Goal: Transaction & Acquisition: Purchase product/service

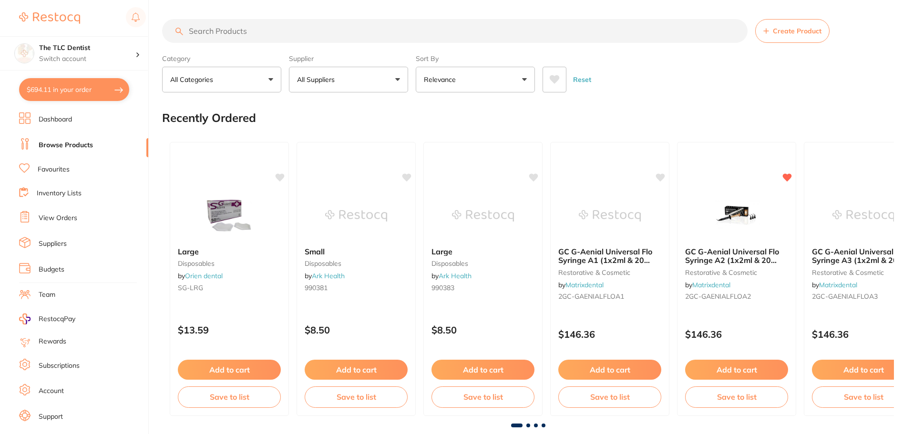
click at [70, 88] on button "$694.11 in your order" at bounding box center [74, 89] width 110 height 23
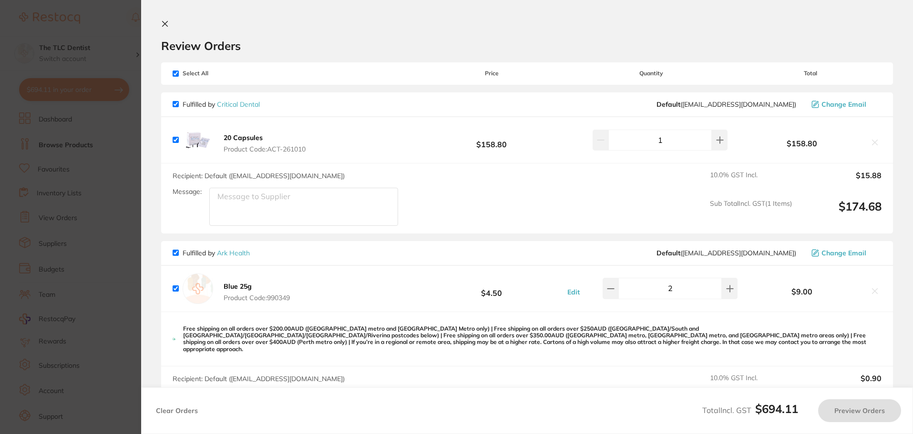
checkbox input "true"
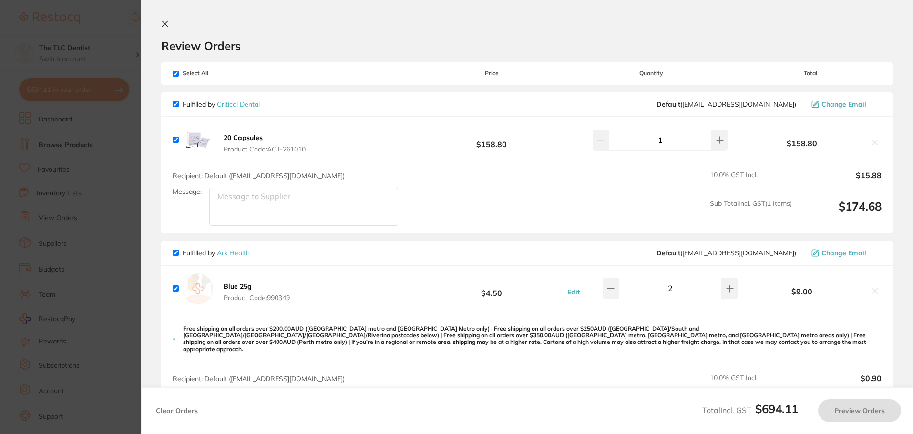
checkbox input "true"
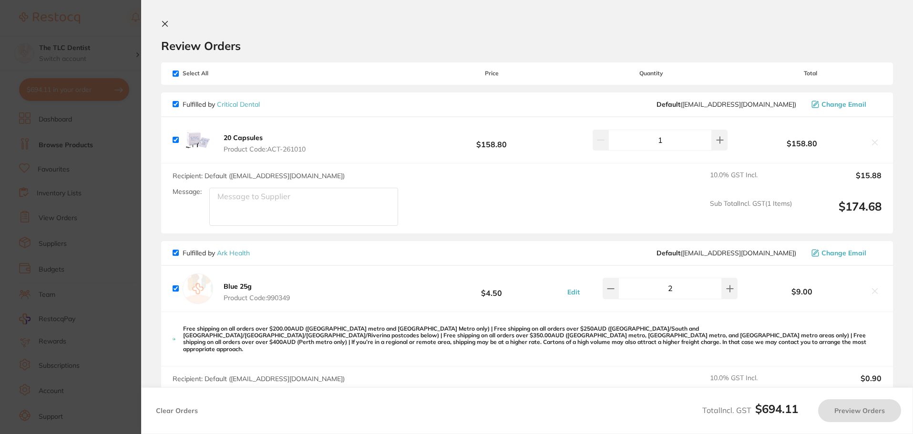
checkbox input "true"
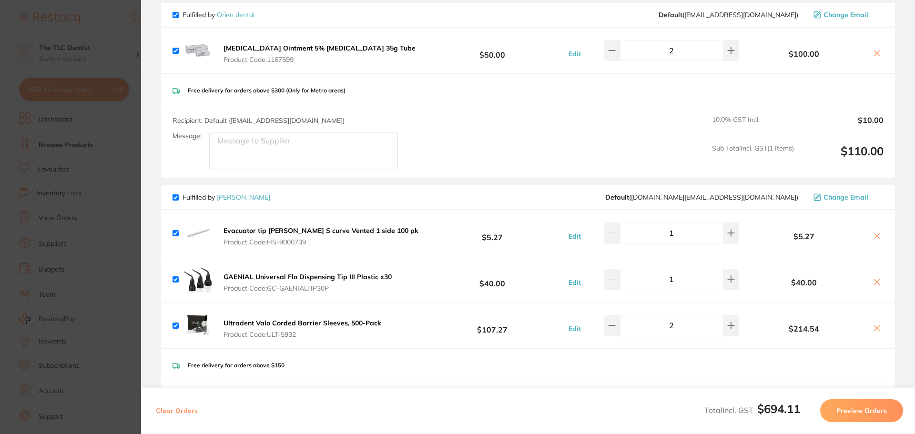
scroll to position [548, 0]
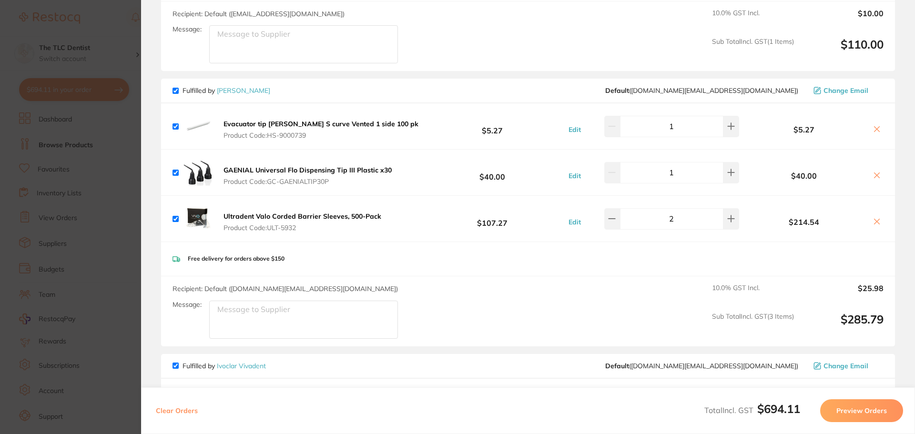
click at [285, 120] on b "Evacuator tip [PERSON_NAME] S curve Vented 1 side 100 pk" at bounding box center [321, 124] width 195 height 9
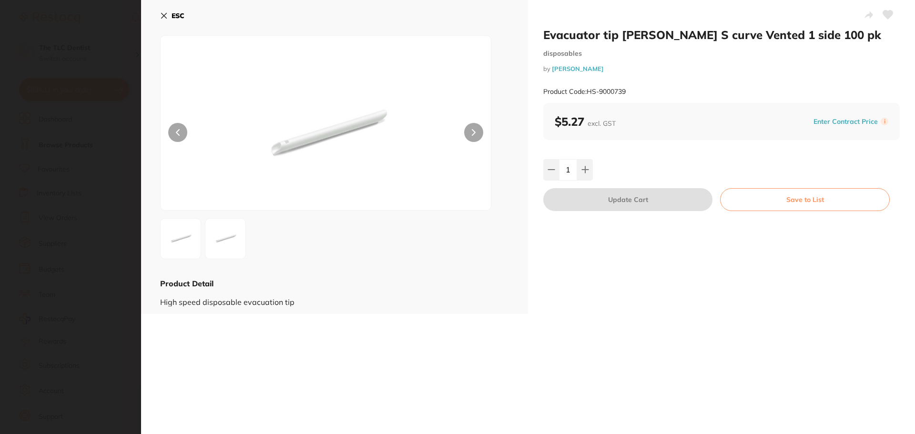
click at [6, 208] on section "Evacuator tip [PERSON_NAME] S curve Vented 1 side 100 pk disposables by [PERSON…" at bounding box center [457, 217] width 915 height 434
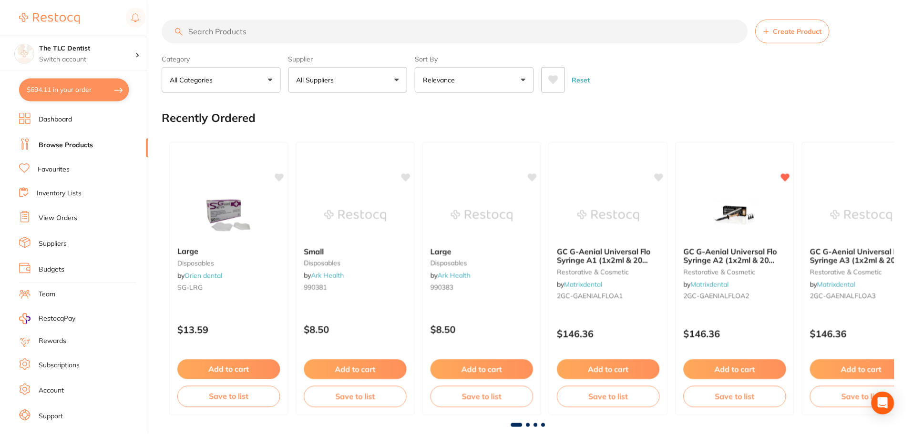
scroll to position [5, 0]
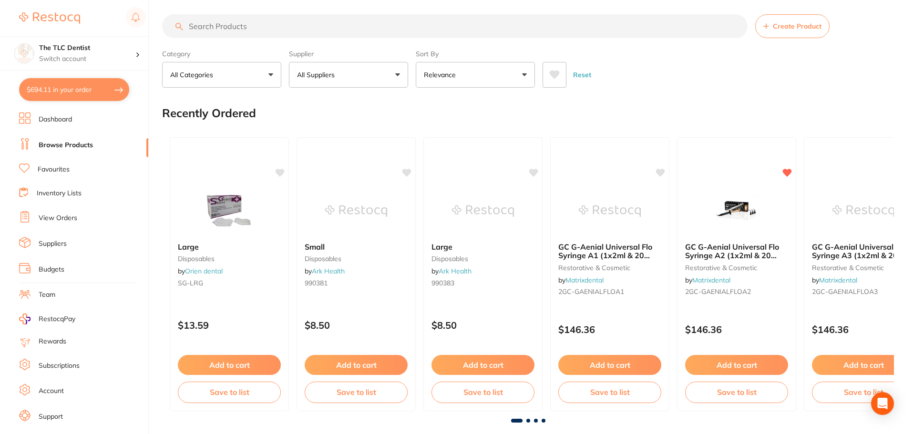
click at [82, 81] on button "$694.11 in your order" at bounding box center [74, 89] width 110 height 23
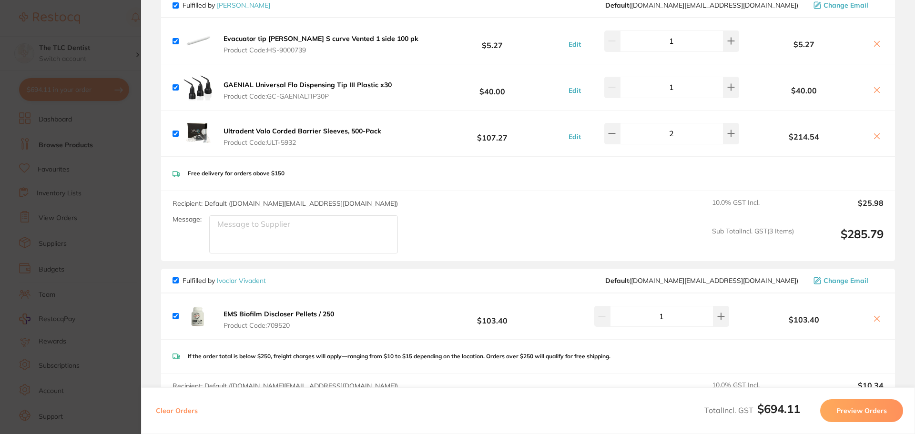
scroll to position [643, 0]
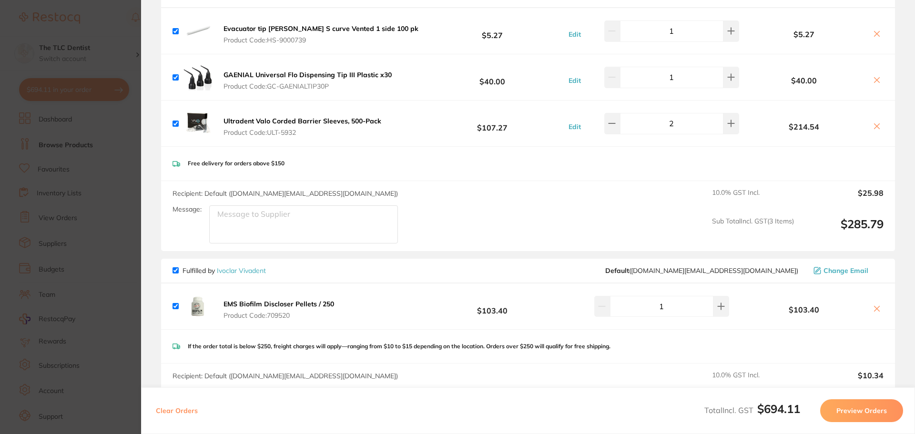
drag, startPoint x: 343, startPoint y: 81, endPoint x: 306, endPoint y: 2, distance: 87.4
click at [309, 82] on span "Product Code: GC-GAENIALTIP30P" at bounding box center [308, 86] width 168 height 8
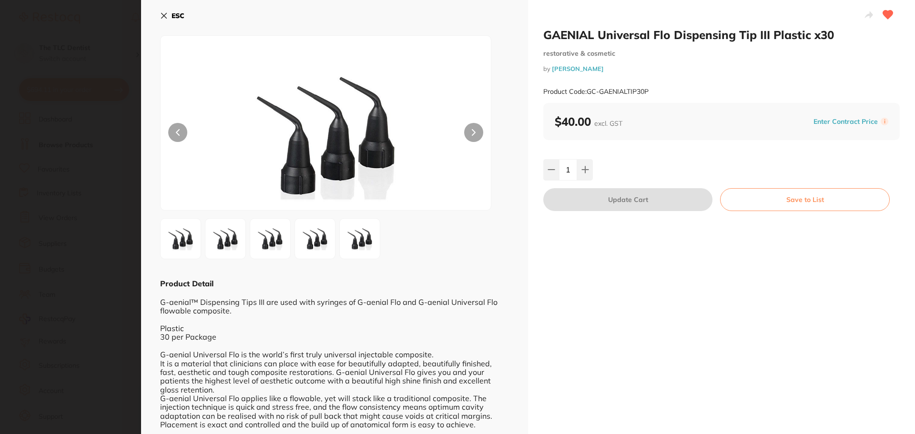
click at [622, 90] on small "Product Code: GC-GAENIALTIP30P" at bounding box center [595, 92] width 105 height 8
click at [639, 89] on small "Product Code: GC-GAENIALTIP30P" at bounding box center [595, 92] width 105 height 8
drag, startPoint x: 649, startPoint y: 89, endPoint x: 589, endPoint y: 94, distance: 59.8
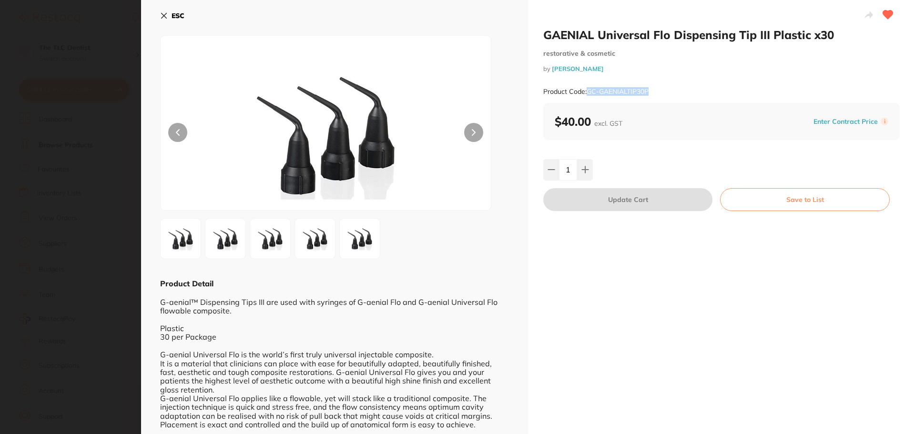
click at [589, 94] on small "Product Code: GC-GAENIALTIP30P" at bounding box center [595, 92] width 105 height 8
copy small "GC-GAENIALTIP30P"
click at [114, 59] on section "GAENIAL Universal Flo Dispensing Tip III Plastic x30 restorative & cosmetic by …" at bounding box center [457, 217] width 915 height 434
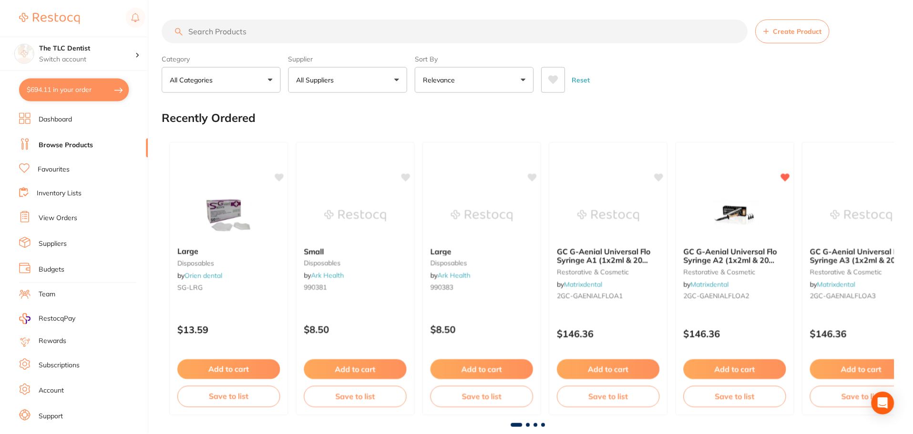
scroll to position [5, 0]
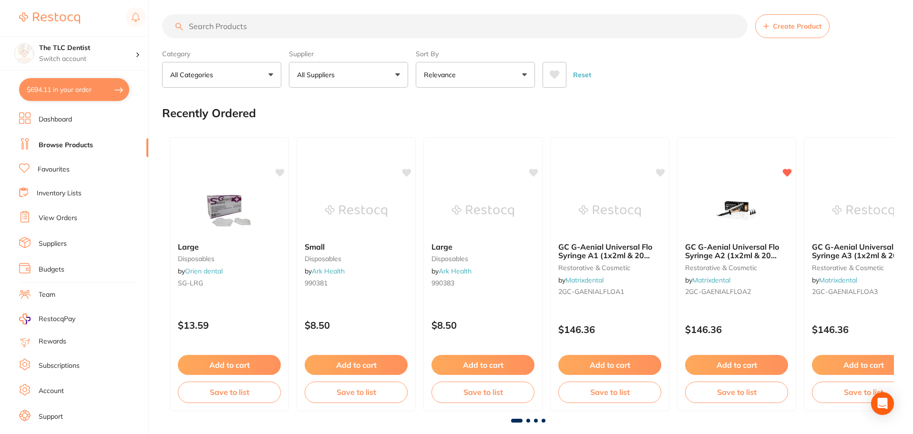
click at [91, 96] on button "$694.11 in your order" at bounding box center [74, 89] width 110 height 23
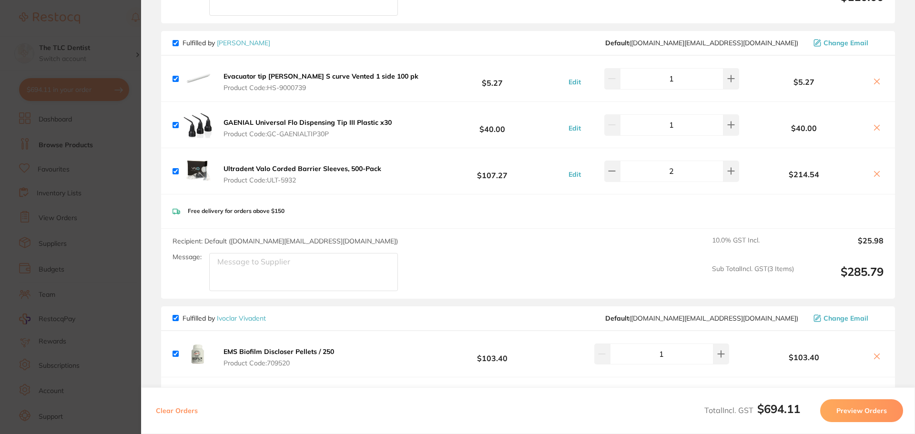
scroll to position [548, 0]
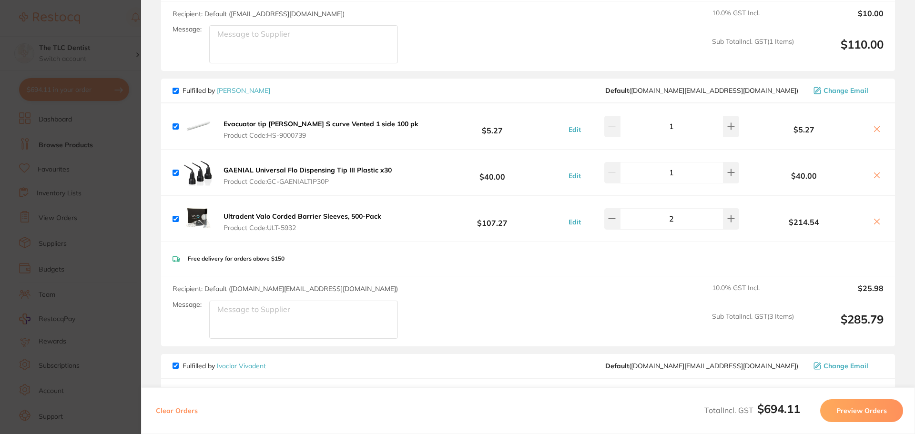
click at [285, 224] on span "Product Code: ULT-5932" at bounding box center [303, 228] width 158 height 8
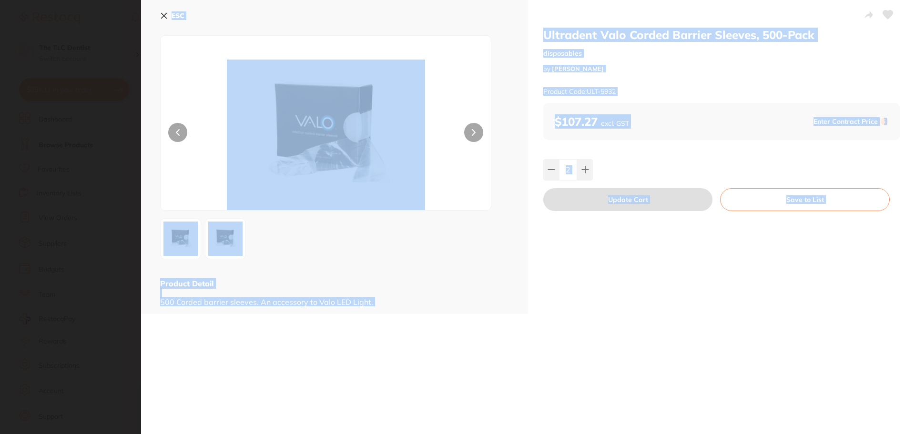
click at [285, 221] on section "Ultradent Valo Corded Barrier Sleeves, 500-Pack disposables by [PERSON_NAME] Pr…" at bounding box center [457, 217] width 915 height 434
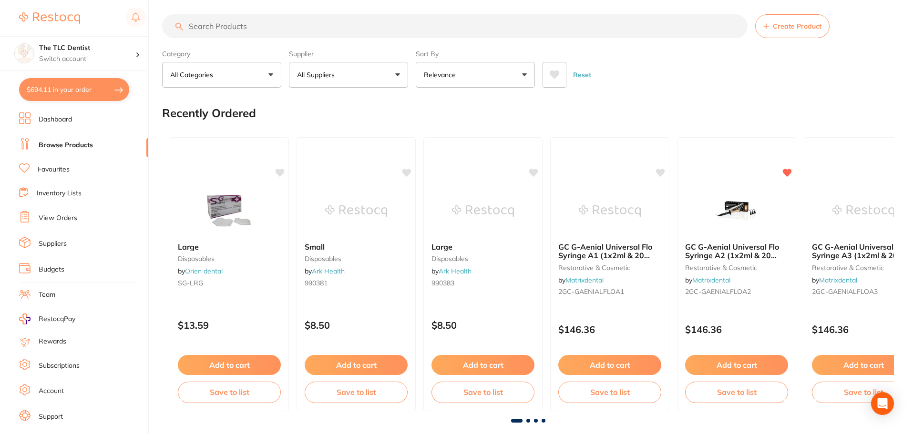
click at [84, 84] on button "$694.11 in your order" at bounding box center [74, 89] width 110 height 23
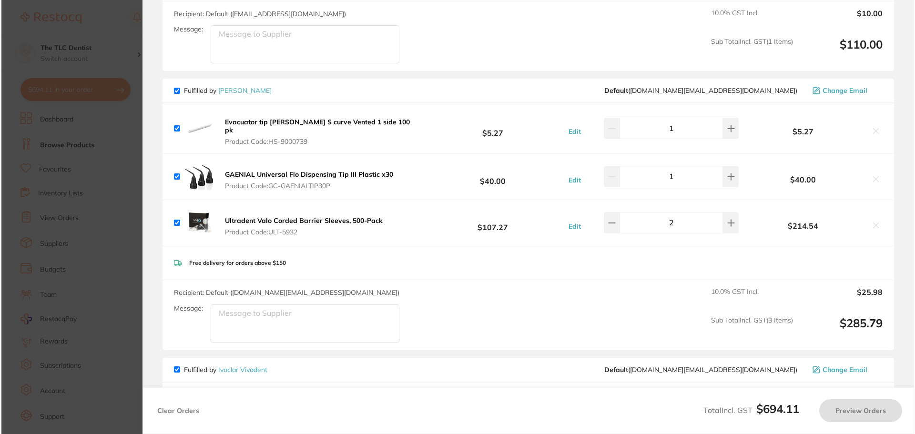
scroll to position [0, 0]
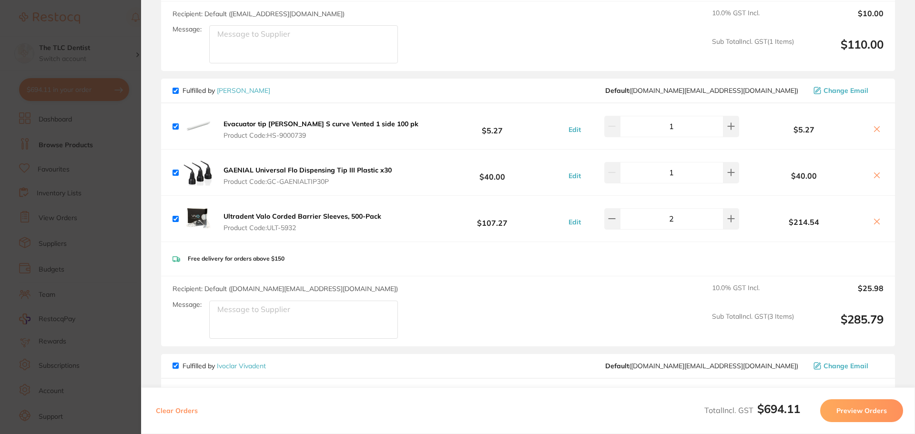
click at [294, 212] on b "Ultradent Valo Corded Barrier Sleeves, 500-Pack" at bounding box center [303, 216] width 158 height 9
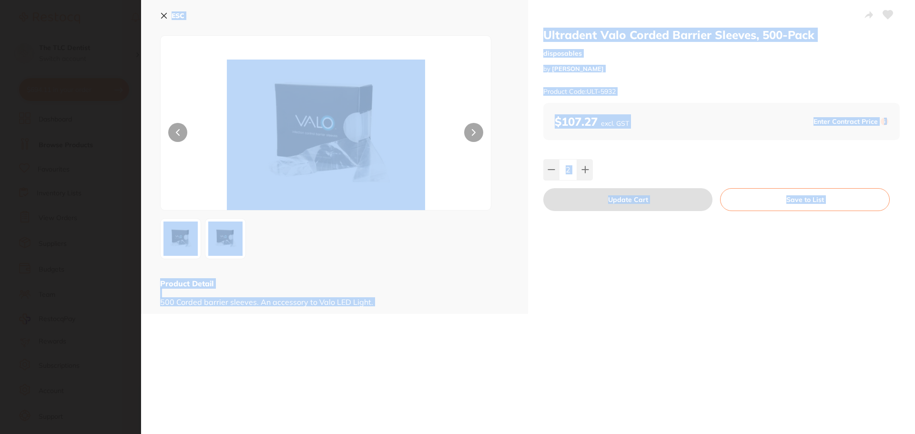
click at [698, 86] on div "Product Code: ULT-5932" at bounding box center [721, 91] width 357 height 23
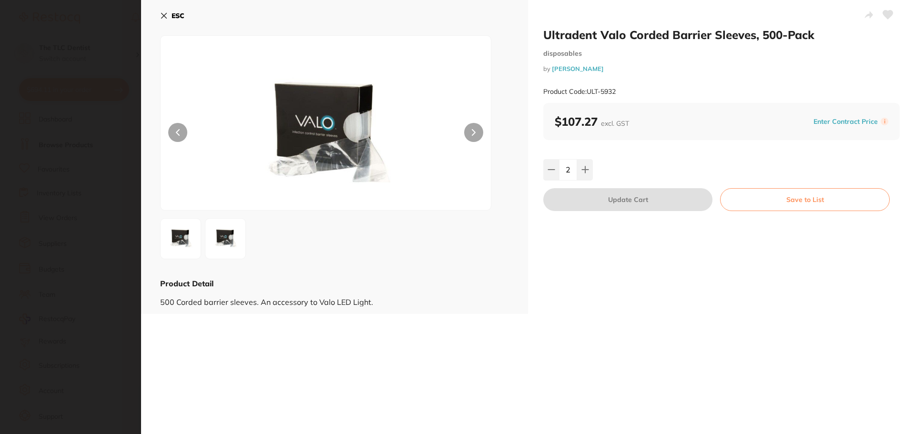
click at [607, 92] on small "Product Code: ULT-5932" at bounding box center [579, 92] width 72 height 8
click at [622, 89] on div "Product Code: ULT-5932" at bounding box center [721, 91] width 357 height 23
drag, startPoint x: 615, startPoint y: 94, endPoint x: 588, endPoint y: 92, distance: 27.2
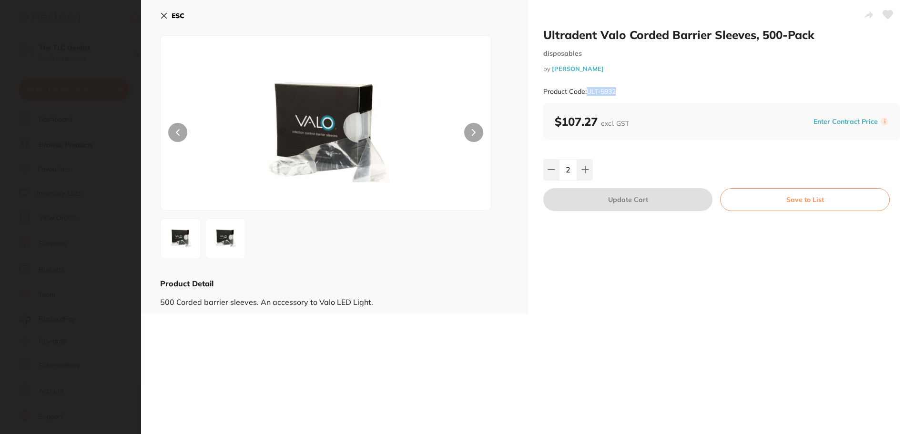
click at [588, 92] on div "Product Code: ULT-5932" at bounding box center [721, 91] width 357 height 23
copy small "ULT-5932"
click at [121, 51] on section "Ultradent Valo Corded Barrier Sleeves, 500-Pack disposables by [PERSON_NAME] Pr…" at bounding box center [457, 217] width 915 height 434
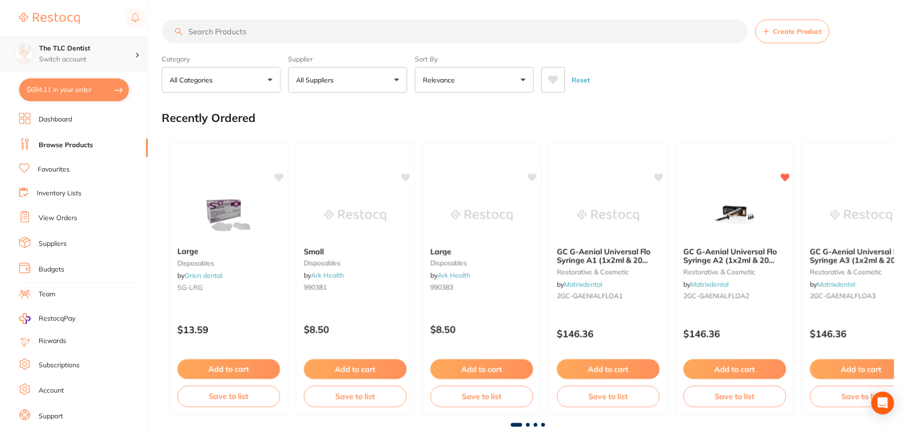
scroll to position [5, 0]
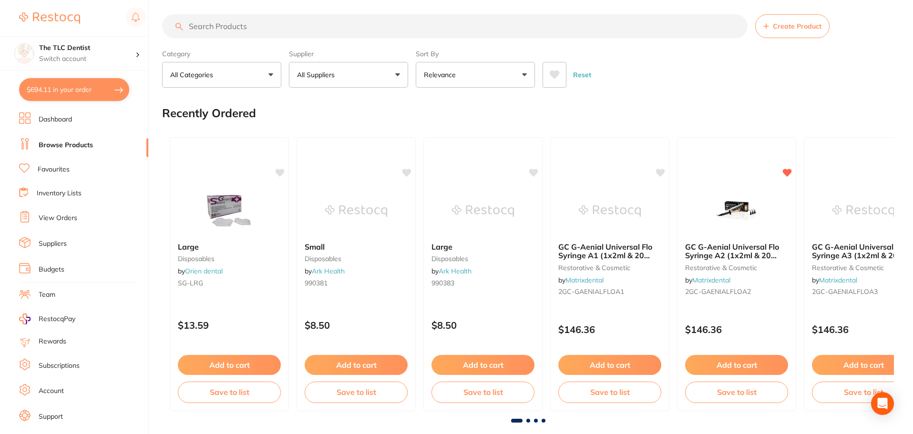
click at [283, 33] on input "search" at bounding box center [454, 26] width 585 height 24
paste input "UDT5964"
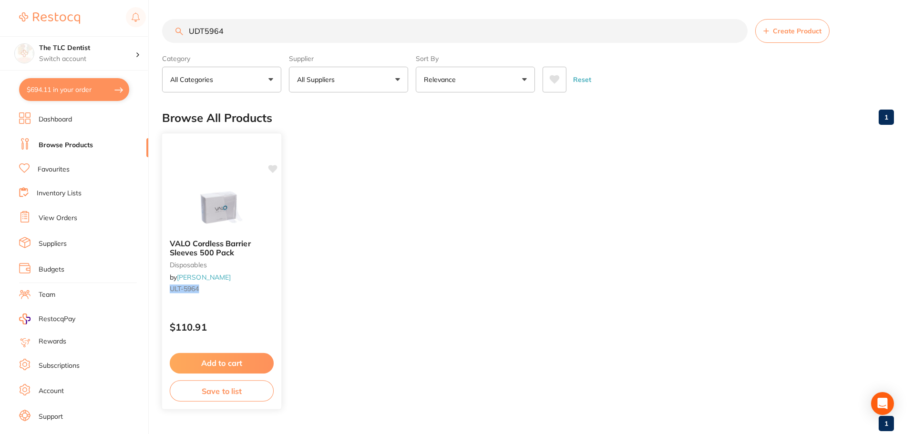
click at [226, 288] on small "ULT-5964" at bounding box center [222, 289] width 104 height 8
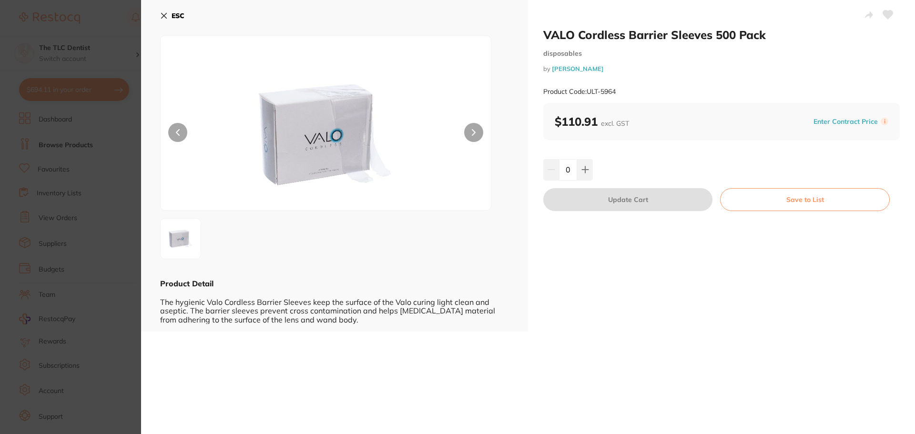
click at [609, 92] on small "Product Code: ULT-5964" at bounding box center [579, 92] width 72 height 8
click at [612, 92] on small "Product Code: ULT-5964" at bounding box center [579, 92] width 72 height 8
drag, startPoint x: 618, startPoint y: 91, endPoint x: 587, endPoint y: 90, distance: 31.5
click at [587, 90] on div "Product Code: ULT-5964" at bounding box center [721, 91] width 357 height 23
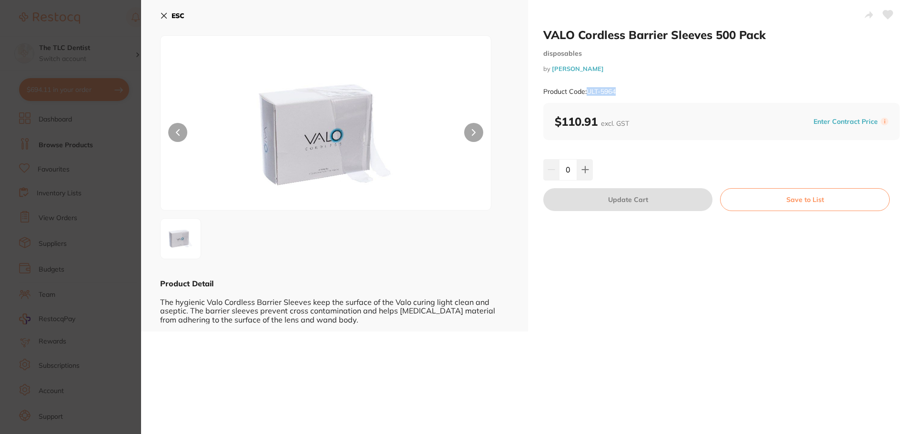
copy small "ULT-5964"
click at [162, 13] on icon at bounding box center [164, 15] width 5 height 5
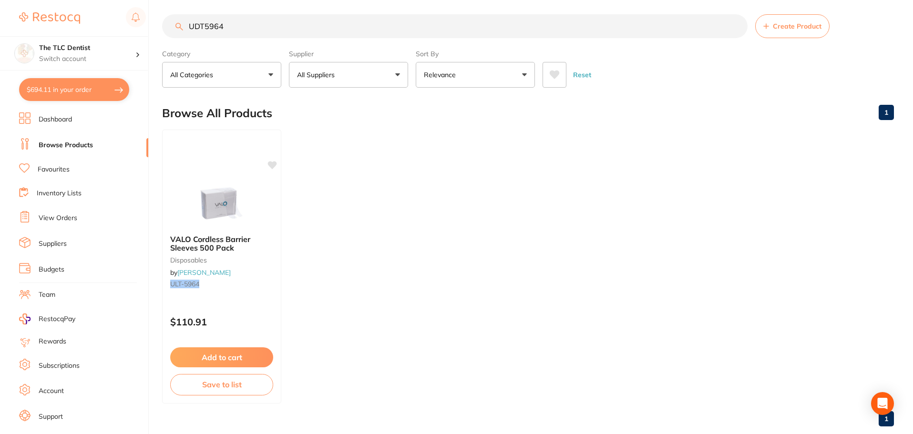
click at [222, 26] on input "UDT5964" at bounding box center [454, 26] width 585 height 24
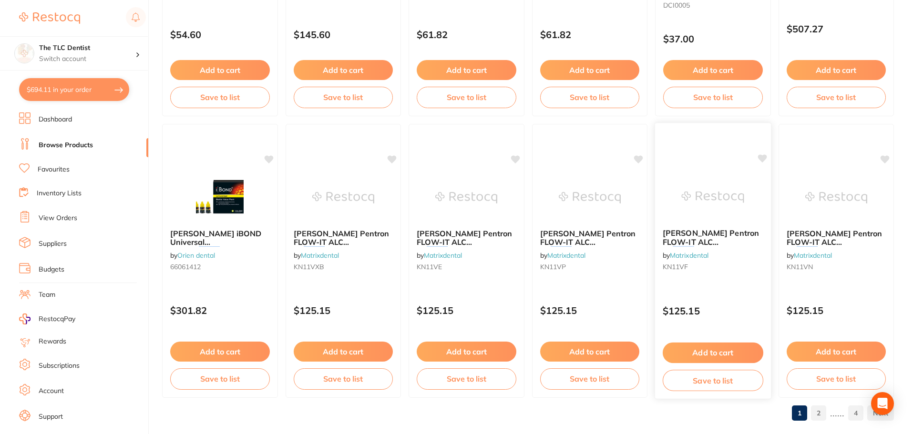
scroll to position [2277, 0]
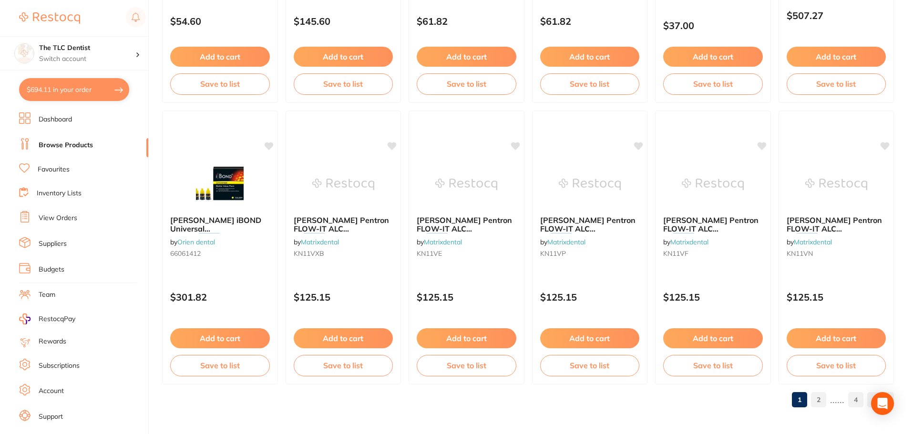
type input "valo"
click at [813, 397] on link "2" at bounding box center [818, 399] width 15 height 19
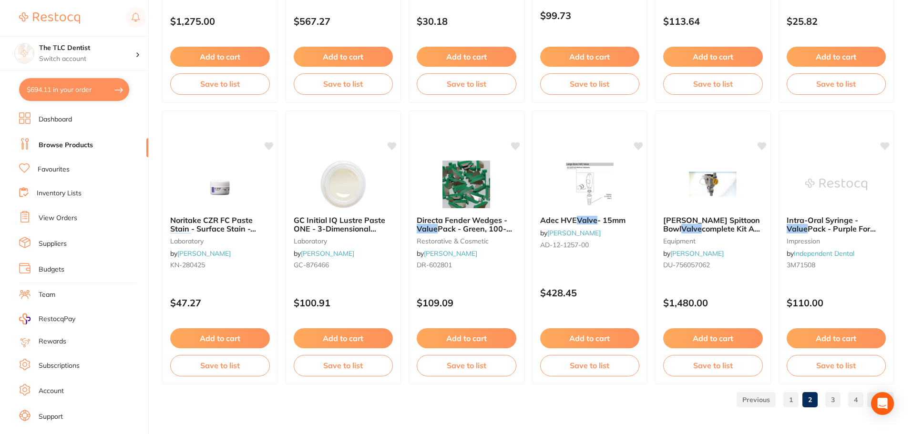
click at [828, 404] on link "3" at bounding box center [832, 399] width 15 height 19
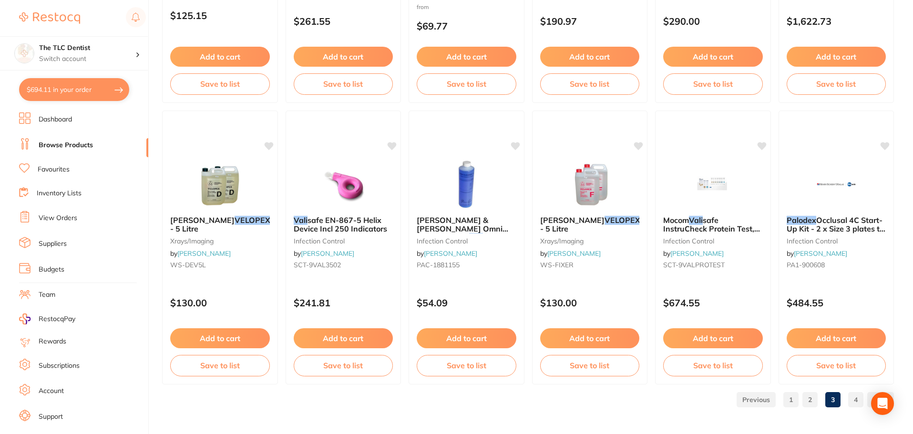
click at [857, 397] on link "4" at bounding box center [855, 399] width 15 height 19
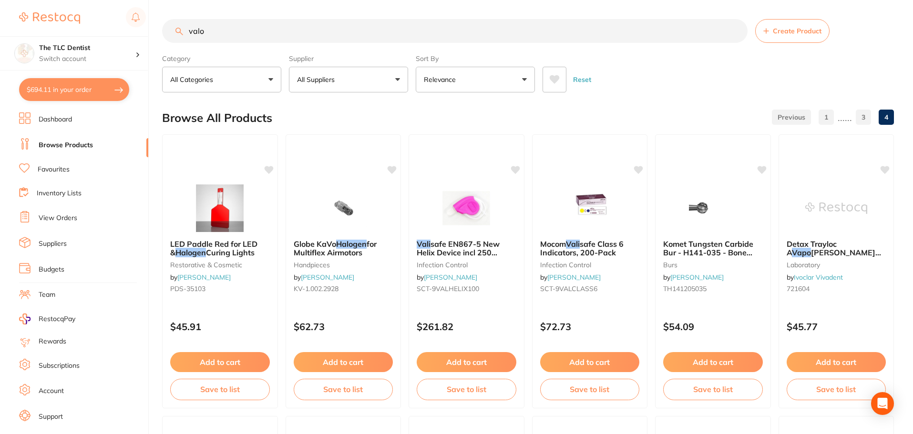
click at [243, 32] on input "valo" at bounding box center [454, 31] width 585 height 24
click at [73, 82] on button "$694.11 in your order" at bounding box center [74, 89] width 110 height 23
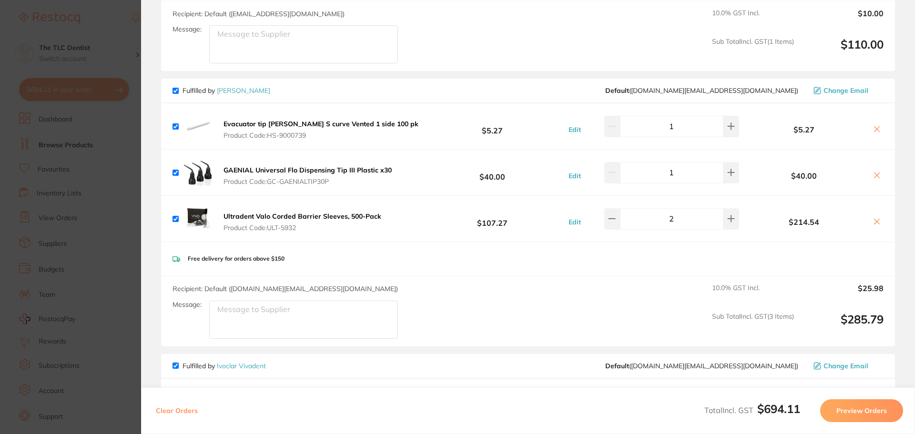
click at [304, 166] on b "GAENIAL Universal Flo Dispensing Tip III Plastic x30" at bounding box center [308, 170] width 168 height 9
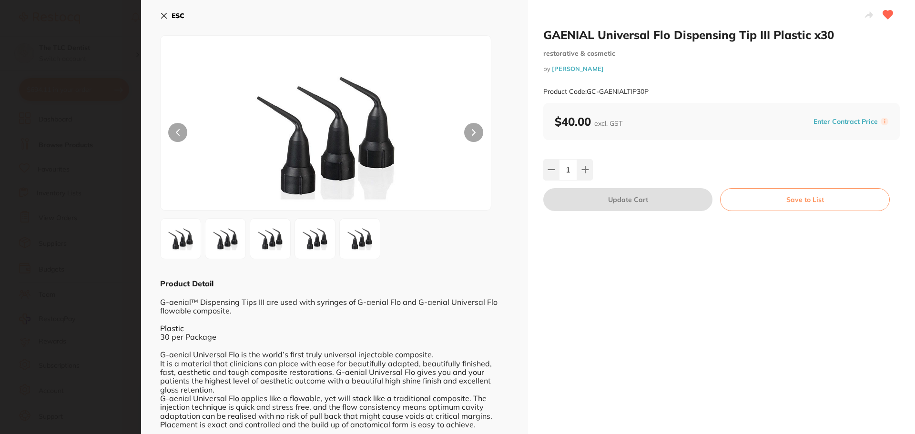
click at [612, 89] on small "Product Code: GC-GAENIALTIP30P" at bounding box center [595, 92] width 105 height 8
click at [613, 90] on small "Product Code: GC-GAENIALTIP30P" at bounding box center [595, 92] width 105 height 8
click at [657, 91] on div "Product Code: GC-GAENIALTIP30P" at bounding box center [721, 91] width 357 height 23
drag, startPoint x: 650, startPoint y: 92, endPoint x: 588, endPoint y: 90, distance: 62.0
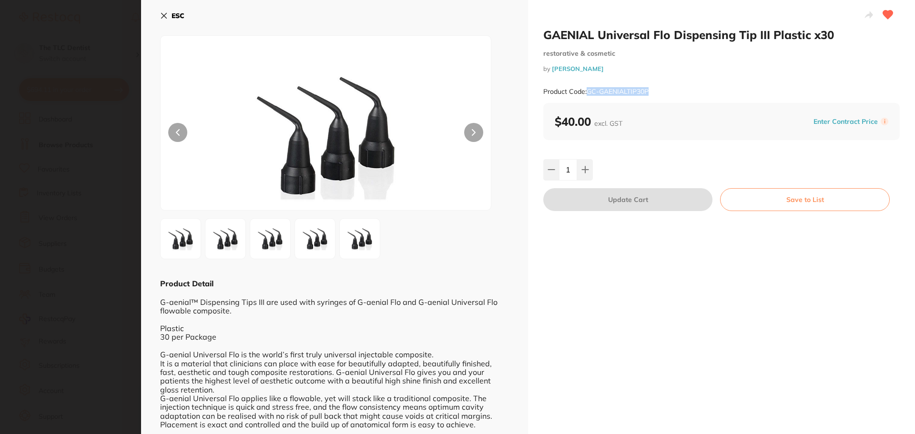
click at [588, 90] on div "Product Code: GC-GAENIALTIP30P" at bounding box center [721, 91] width 357 height 23
copy small "GC-GAENIALTIP30P"
click at [163, 19] on icon at bounding box center [164, 16] width 8 height 8
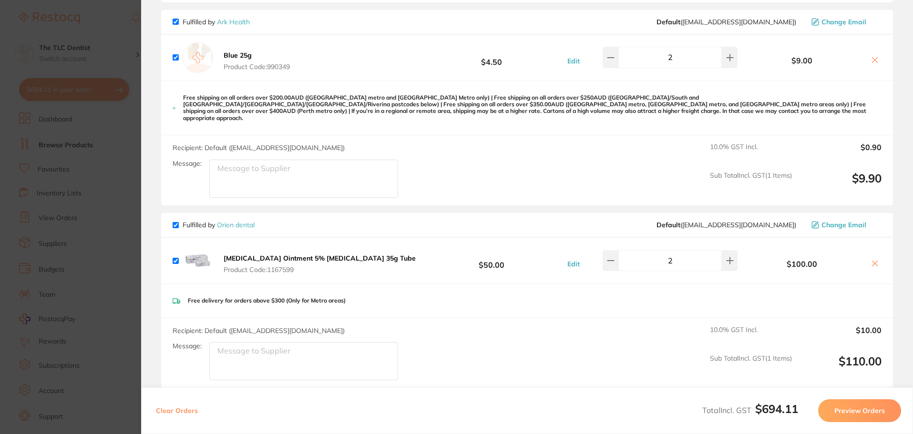
scroll to position [214, 0]
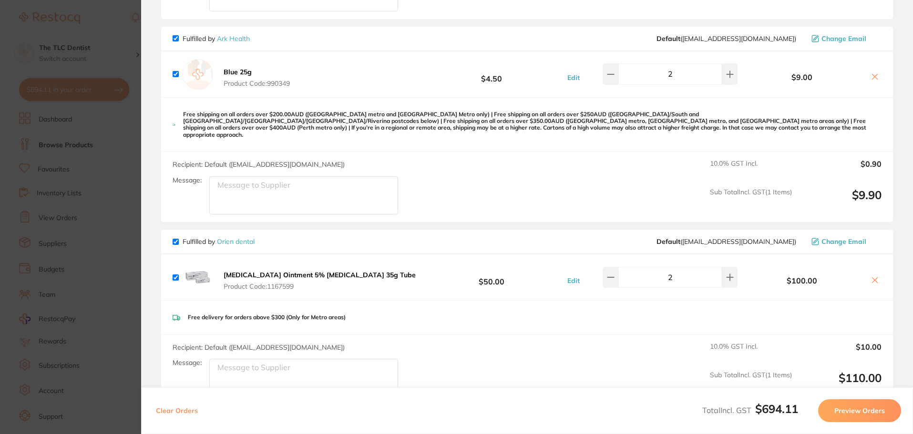
click at [47, 231] on section "Update RRP Set your pre negotiated price for this item. Item Agreed RRP (excl. …" at bounding box center [456, 217] width 913 height 434
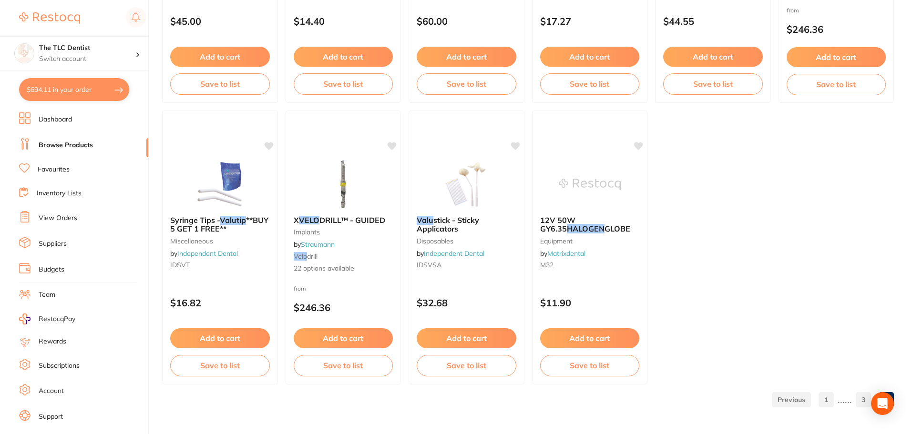
click at [74, 89] on button "$694.11 in your order" at bounding box center [74, 89] width 110 height 23
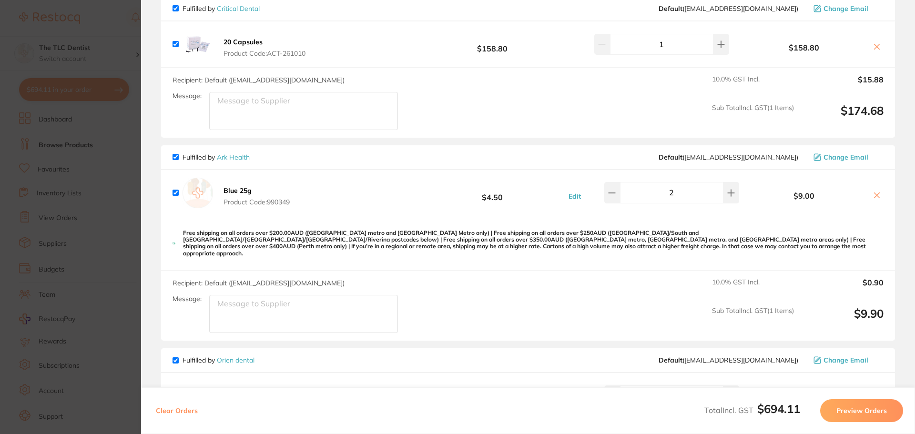
scroll to position [0, 0]
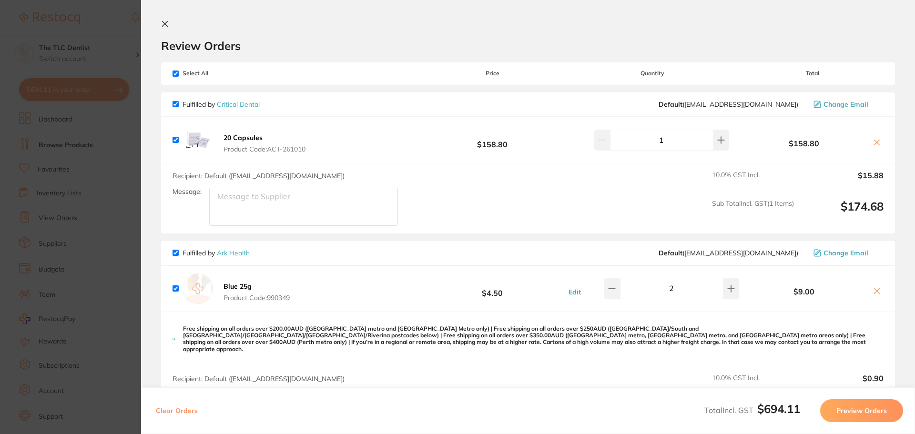
click at [876, 291] on icon at bounding box center [877, 291] width 8 height 8
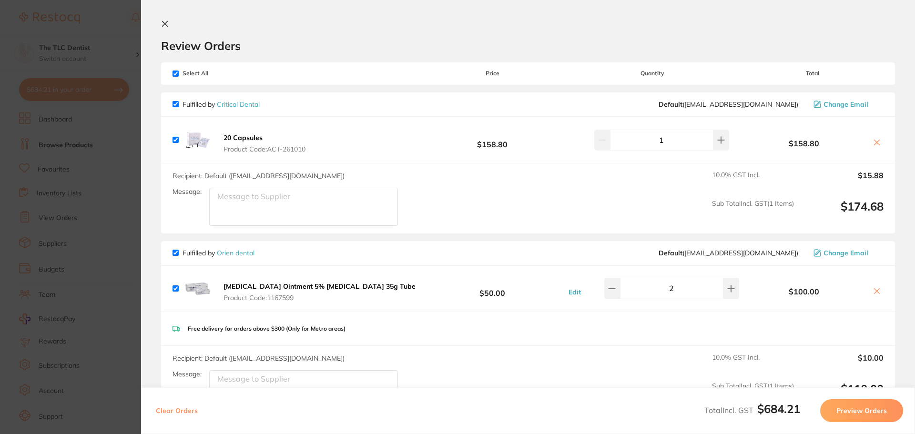
click at [873, 291] on icon at bounding box center [877, 291] width 8 height 8
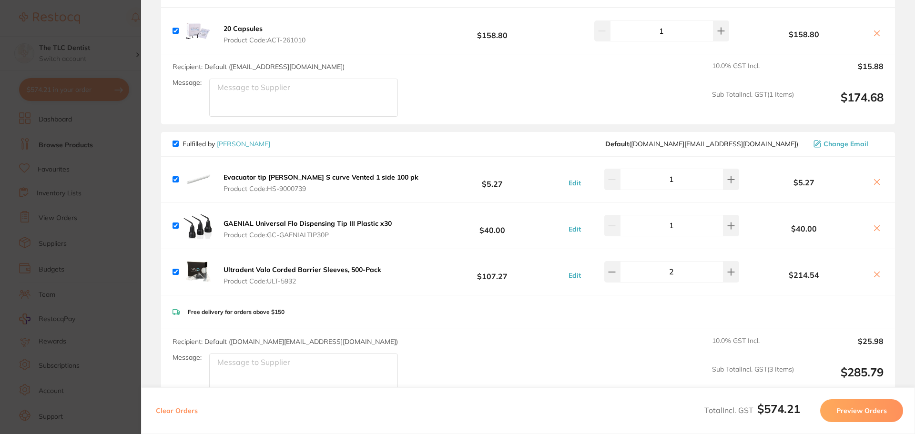
scroll to position [143, 0]
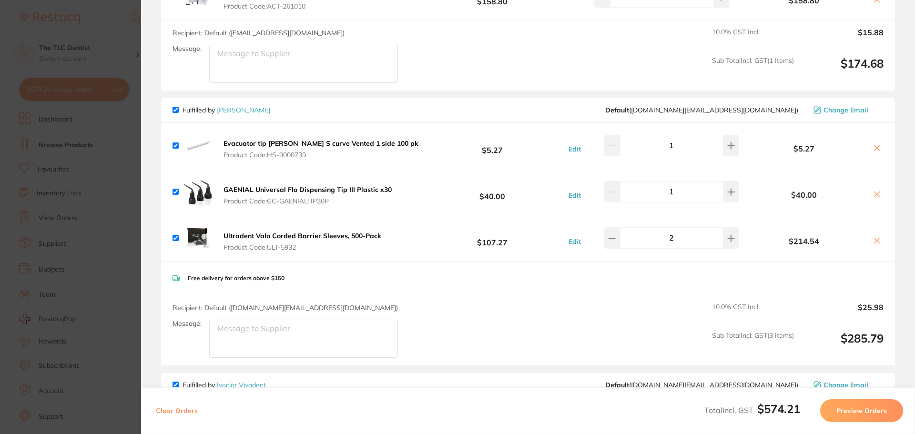
click at [877, 145] on icon at bounding box center [877, 148] width 8 height 8
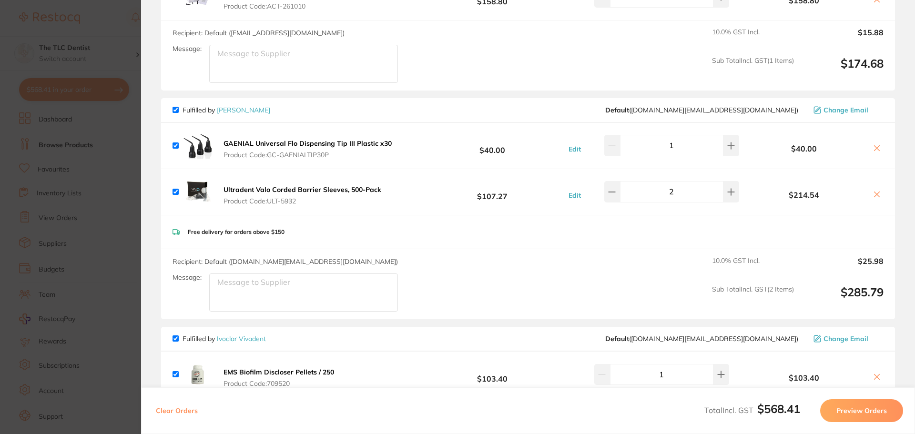
click at [873, 148] on icon at bounding box center [877, 148] width 8 height 8
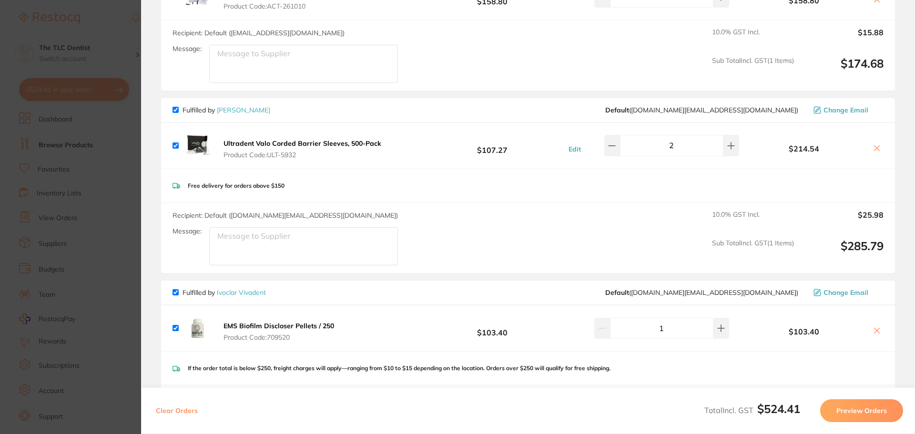
click at [873, 148] on icon at bounding box center [877, 148] width 8 height 8
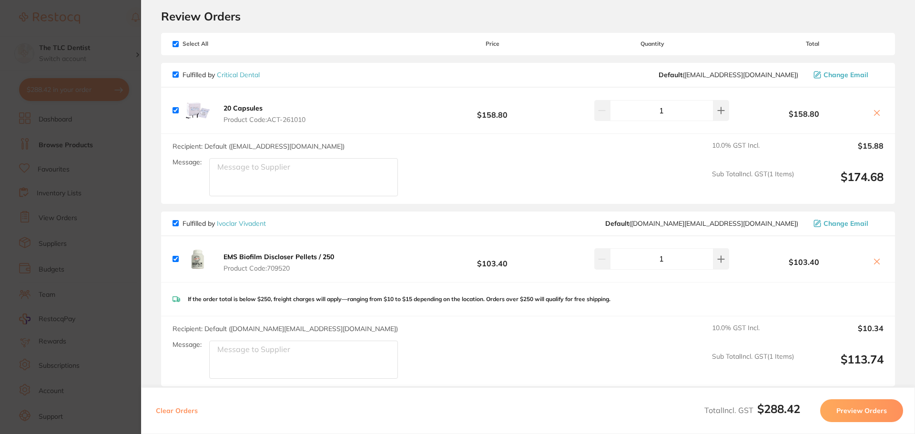
scroll to position [0, 0]
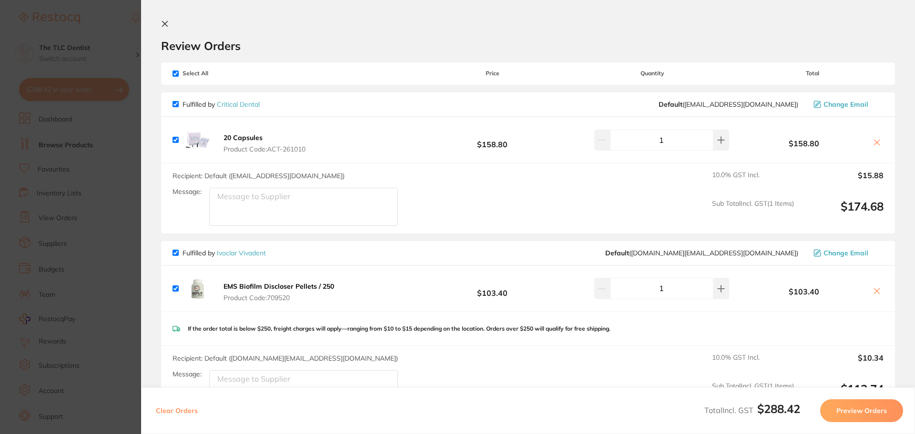
click at [873, 289] on icon at bounding box center [877, 291] width 8 height 8
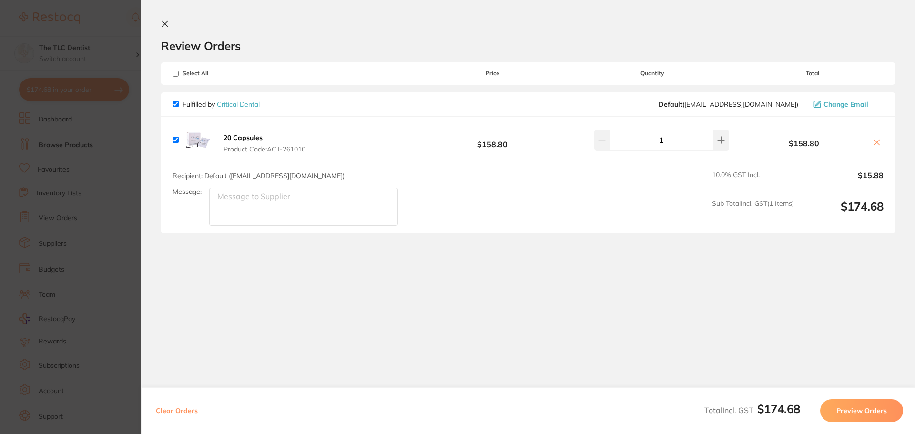
checkbox input "true"
click at [72, 171] on section "Update RRP Set your pre negotiated price for this item. Item Agreed RRP (excl. …" at bounding box center [457, 217] width 915 height 434
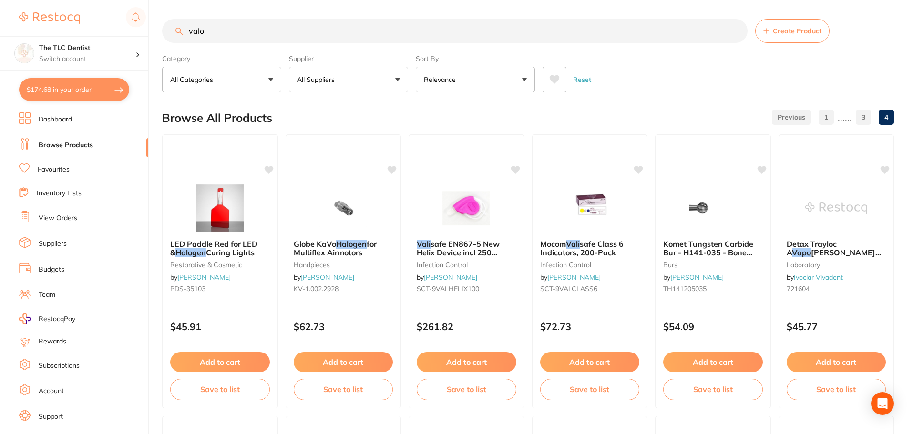
click at [354, 81] on button "All Suppliers" at bounding box center [348, 80] width 119 height 26
type input "CRI"
click at [185, 30] on input "valo" at bounding box center [454, 31] width 585 height 24
click at [190, 28] on input "valo" at bounding box center [454, 31] width 585 height 24
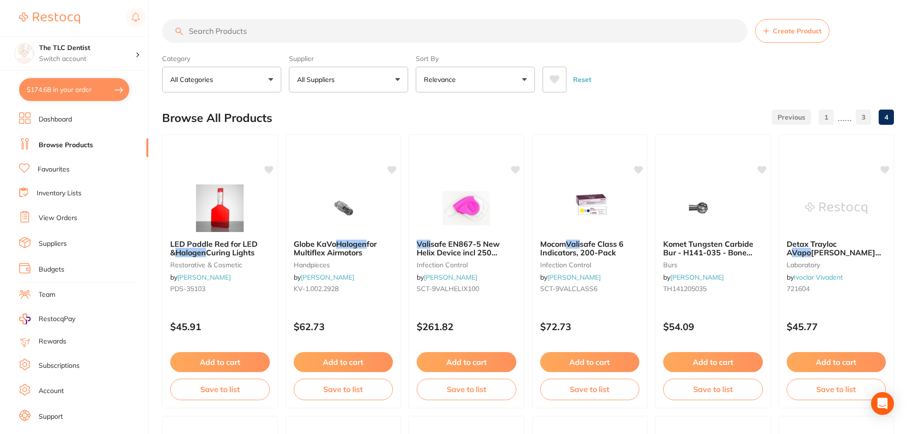
click at [317, 90] on button "All Suppliers" at bounding box center [348, 80] width 119 height 26
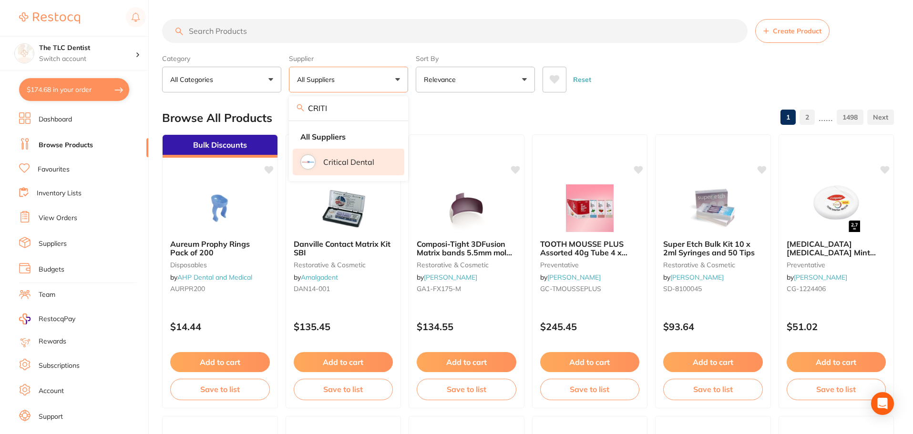
type input "CRITI"
click at [329, 161] on p "Critical Dental" at bounding box center [348, 162] width 51 height 9
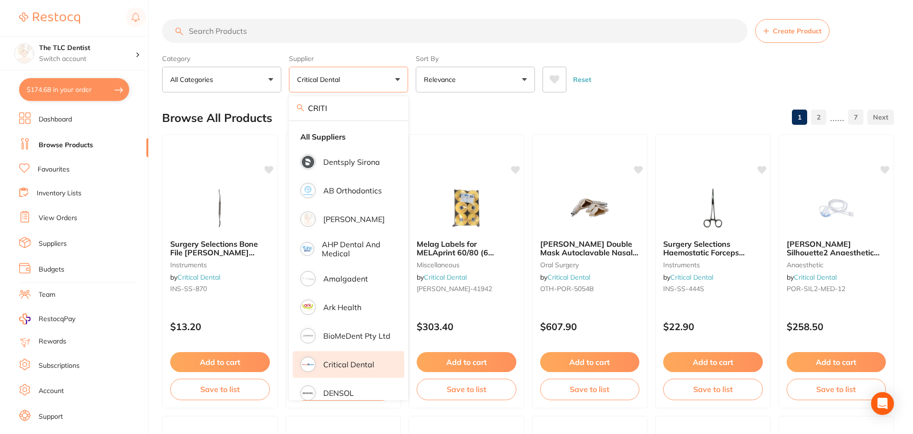
click at [377, 35] on input "search" at bounding box center [454, 31] width 585 height 24
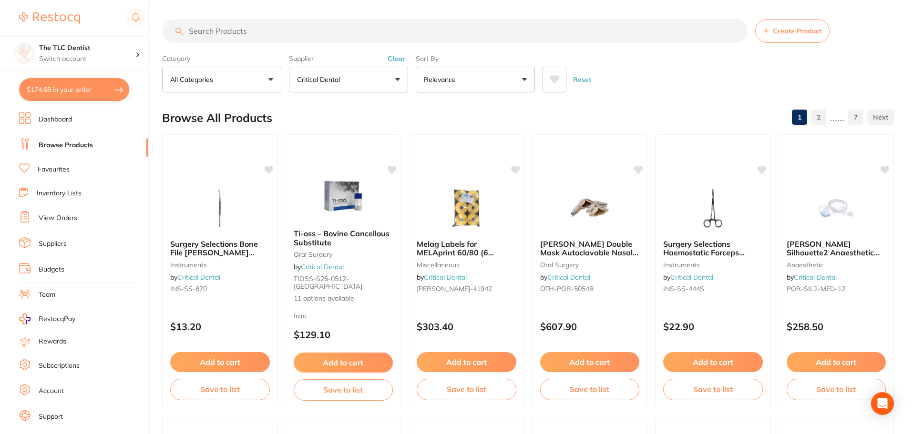
click at [377, 35] on input "search" at bounding box center [454, 31] width 585 height 24
type input "COTTON ROLL"
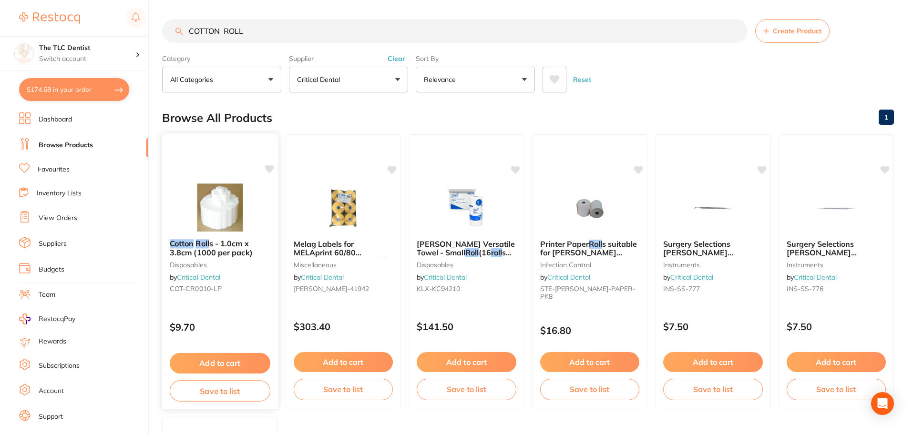
click at [245, 295] on div "Cotton Roll s - 1.0cm x 3.8cm (1000 per pack) disposables by Critical Dental CO…" at bounding box center [220, 268] width 116 height 73
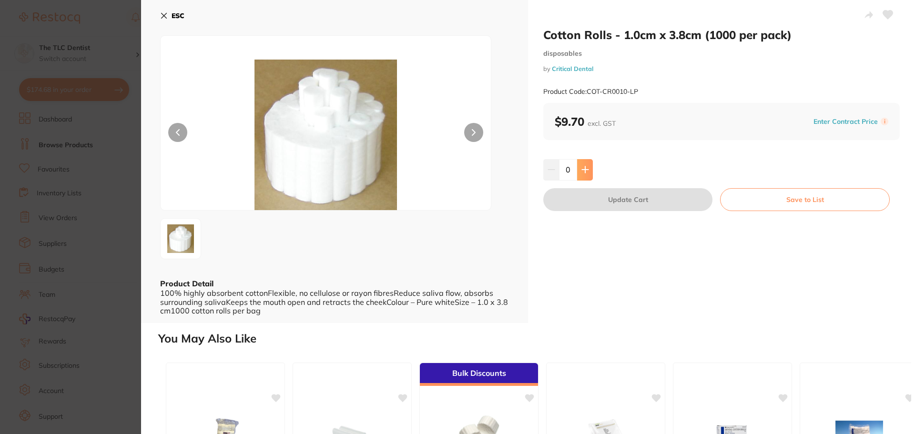
click at [586, 168] on icon at bounding box center [585, 170] width 8 height 8
type input "1"
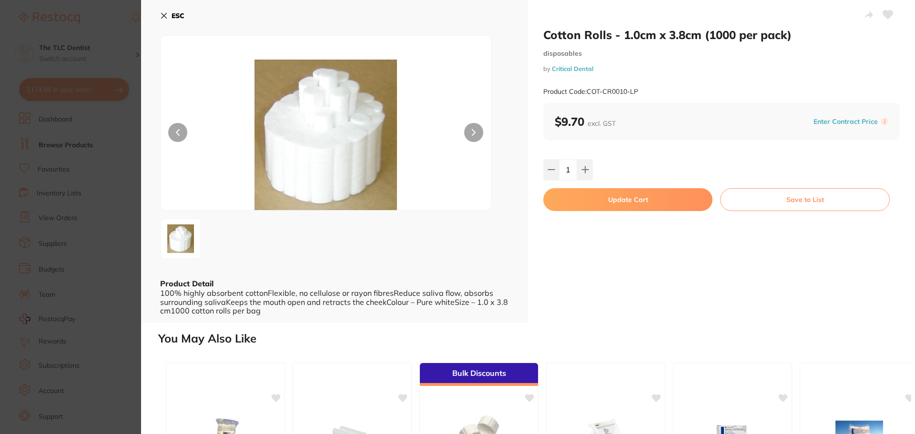
click at [605, 202] on button "Update Cart" at bounding box center [627, 199] width 169 height 23
checkbox input "false"
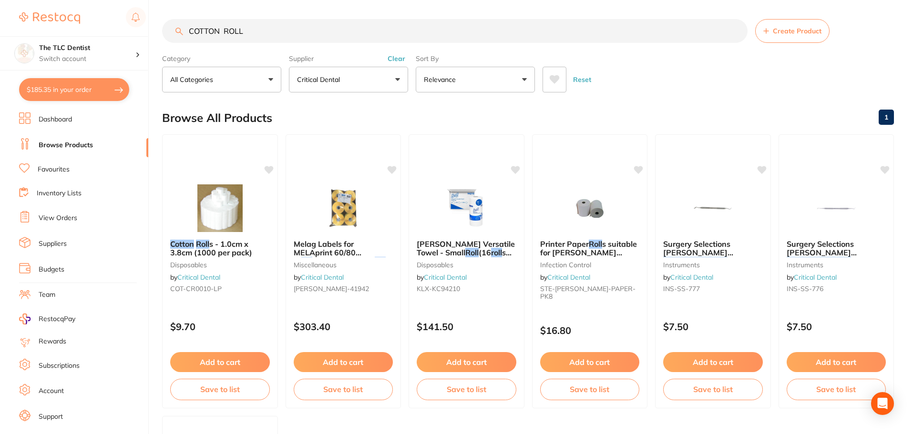
click at [360, 33] on input "COTTON ROLL" at bounding box center [454, 31] width 585 height 24
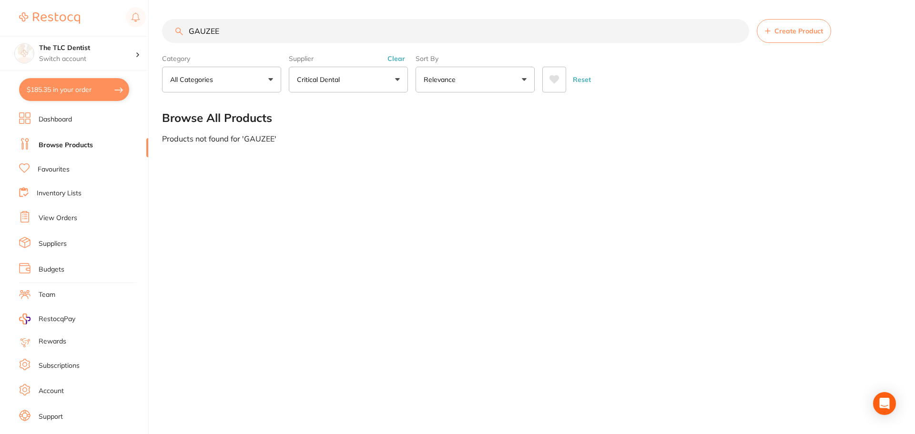
click at [371, 28] on input "GAUZEE" at bounding box center [455, 31] width 587 height 24
type input "GAU"
click at [273, 37] on input "GAU" at bounding box center [455, 31] width 587 height 24
type input "W"
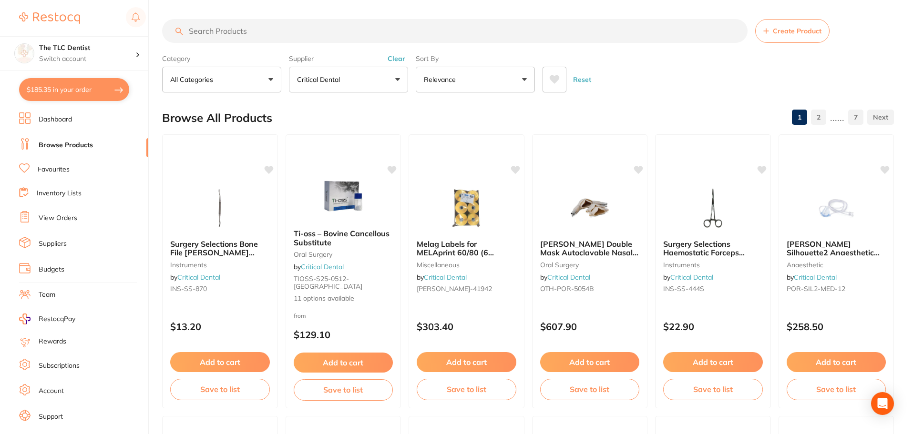
click at [816, 119] on link "2" at bounding box center [818, 117] width 15 height 19
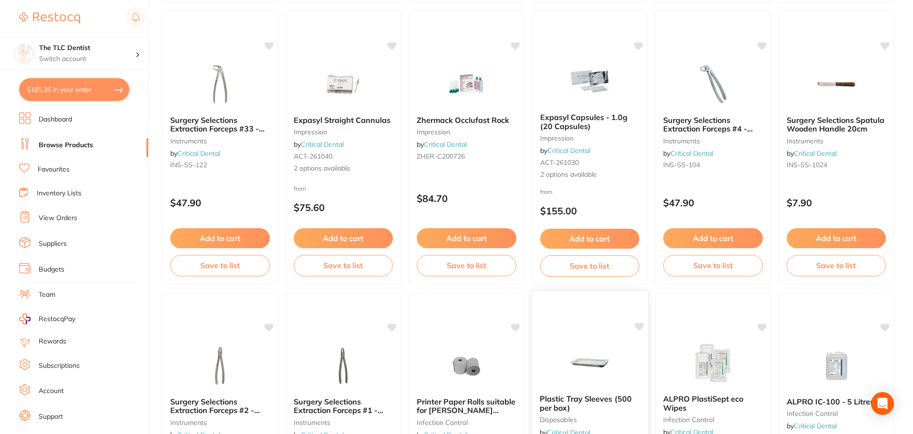
scroll to position [1811, 0]
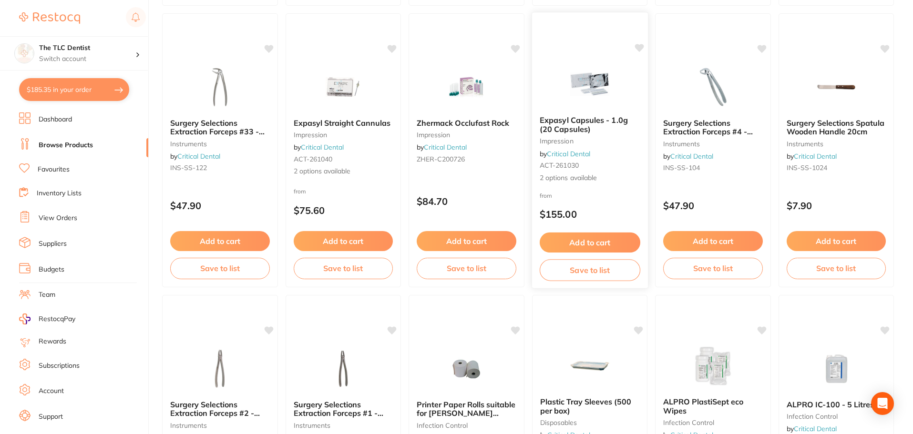
click at [609, 148] on div "Expasyl Capsules - 1.0g (20 Capsules) impression by Critical Dental ACT-261030 …" at bounding box center [589, 149] width 116 height 82
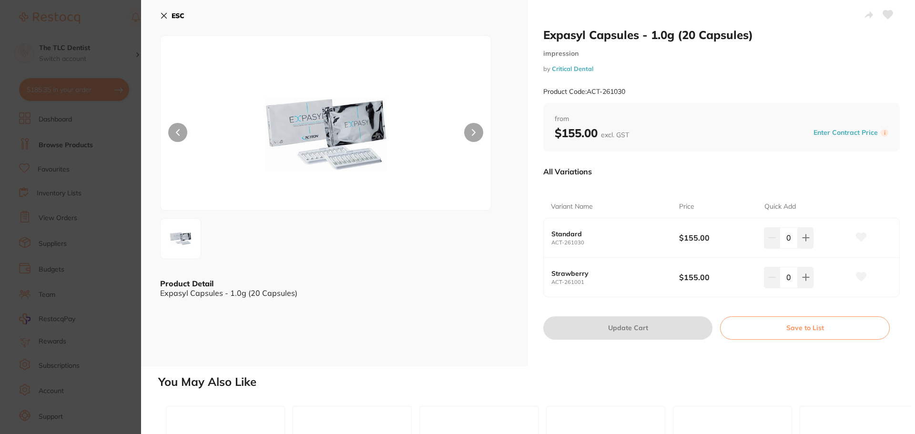
click at [466, 129] on button at bounding box center [473, 132] width 19 height 19
click at [72, 223] on section "Expasyl Capsules - 1.0g (20 Capsules) impression by Critical Dental Product Cod…" at bounding box center [457, 217] width 915 height 434
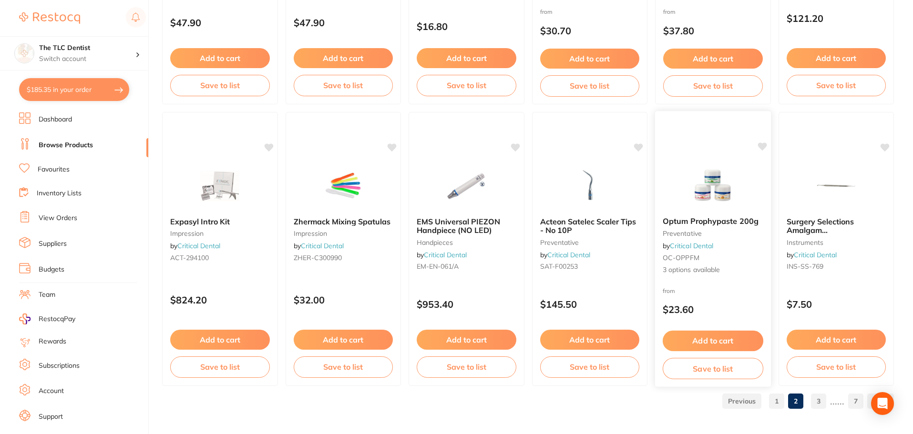
scroll to position [2277, 0]
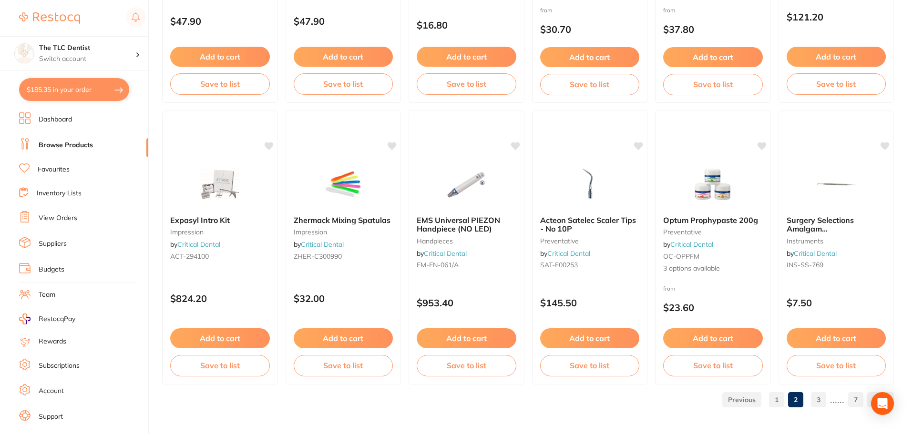
click at [815, 400] on link "3" at bounding box center [818, 399] width 15 height 19
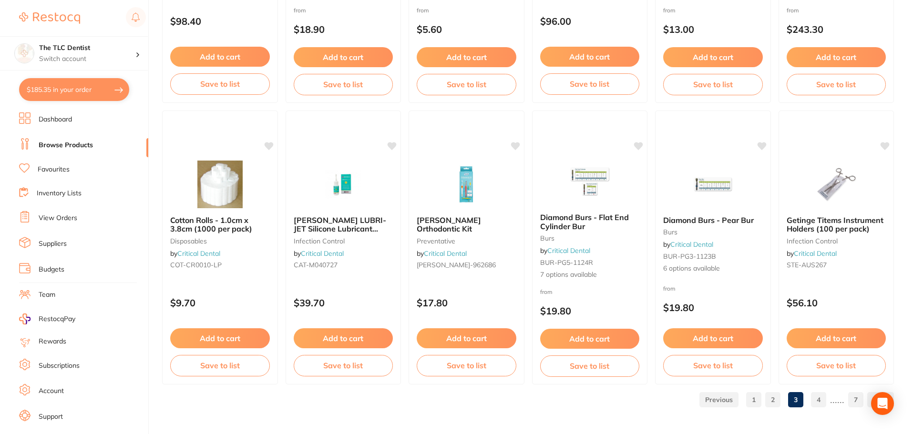
click at [817, 403] on link "4" at bounding box center [818, 399] width 15 height 19
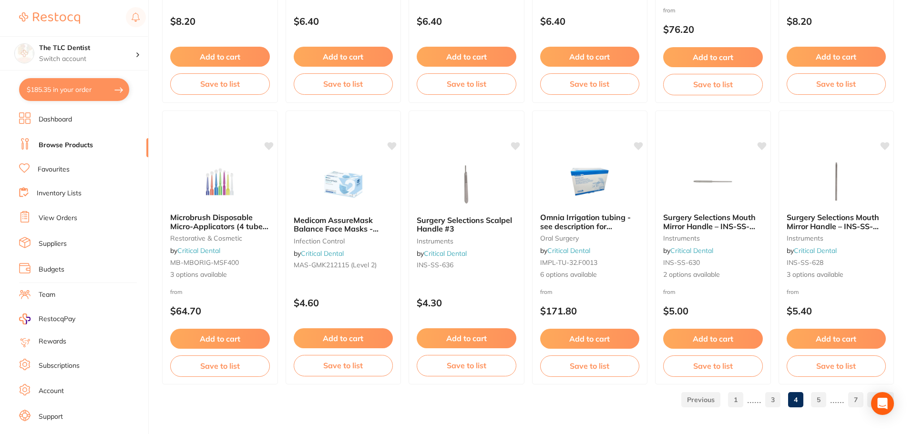
click at [823, 403] on link "5" at bounding box center [818, 399] width 15 height 19
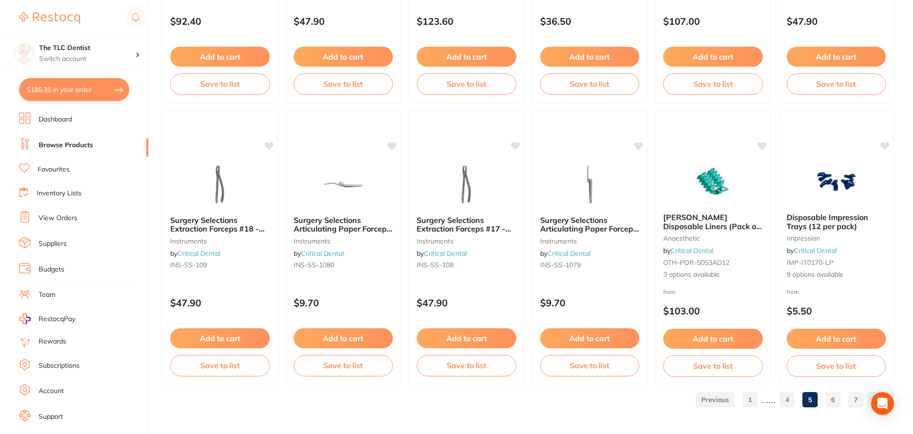
click at [836, 400] on link "6" at bounding box center [832, 399] width 15 height 19
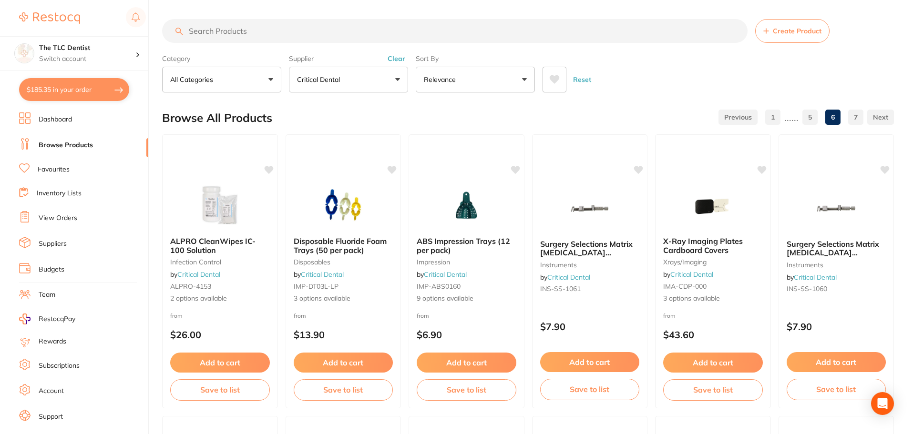
click at [418, 26] on input "search" at bounding box center [454, 31] width 585 height 24
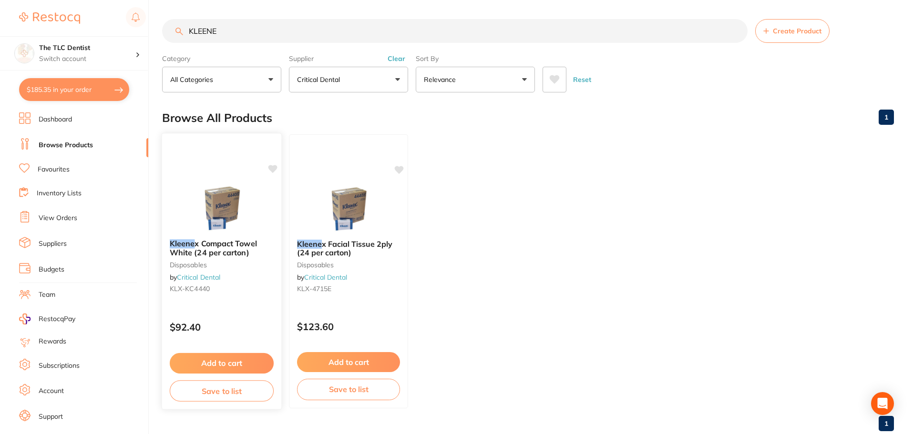
type input "KLEENE"
click at [241, 209] on img at bounding box center [221, 208] width 62 height 48
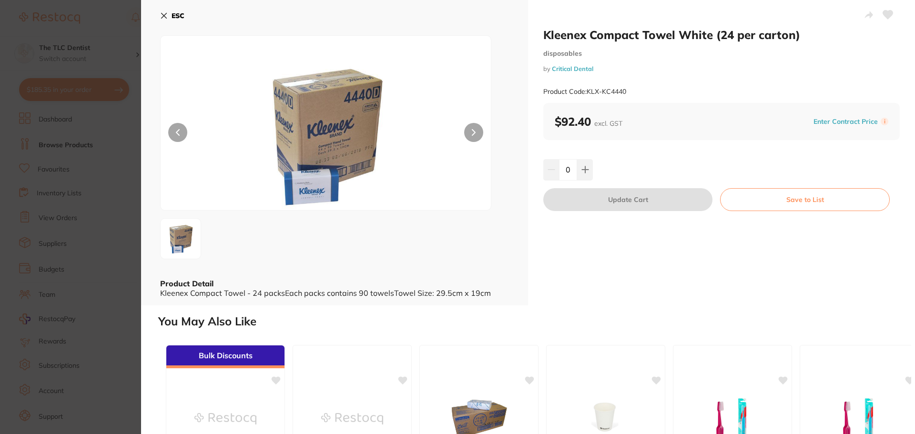
click at [91, 236] on section "Kleenex Compact Towel White (24 per carton) disposables by Critical Dental Prod…" at bounding box center [457, 217] width 915 height 434
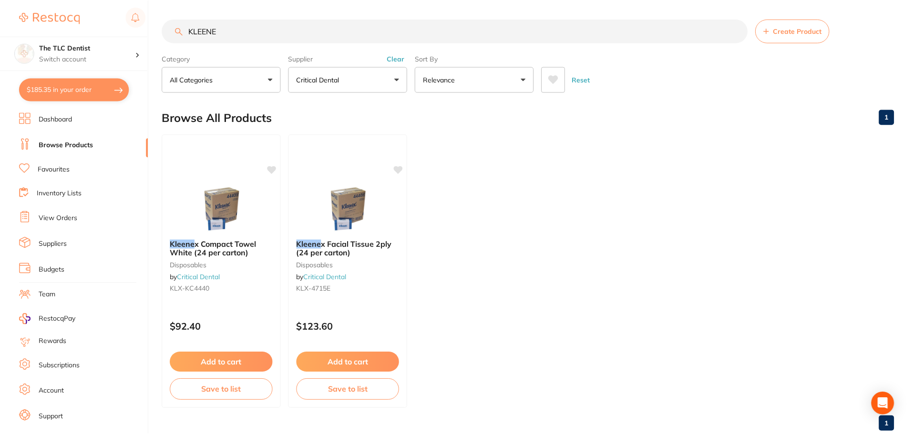
scroll to position [24, 0]
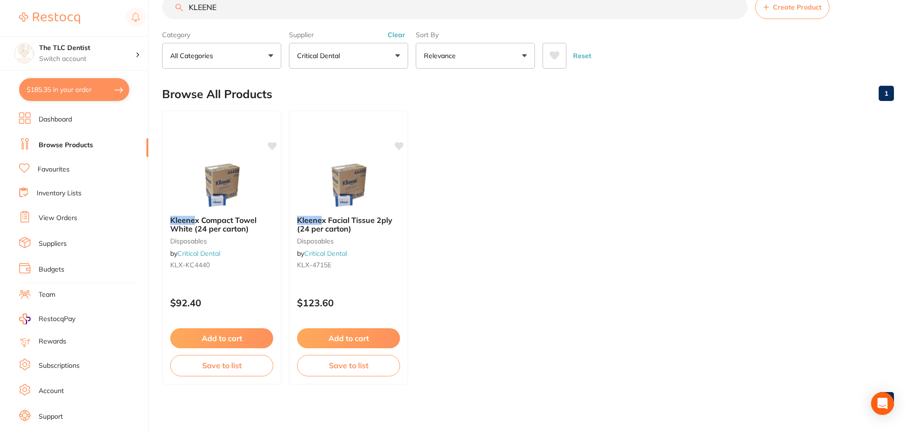
click at [52, 168] on link "Favourites" at bounding box center [54, 170] width 32 height 10
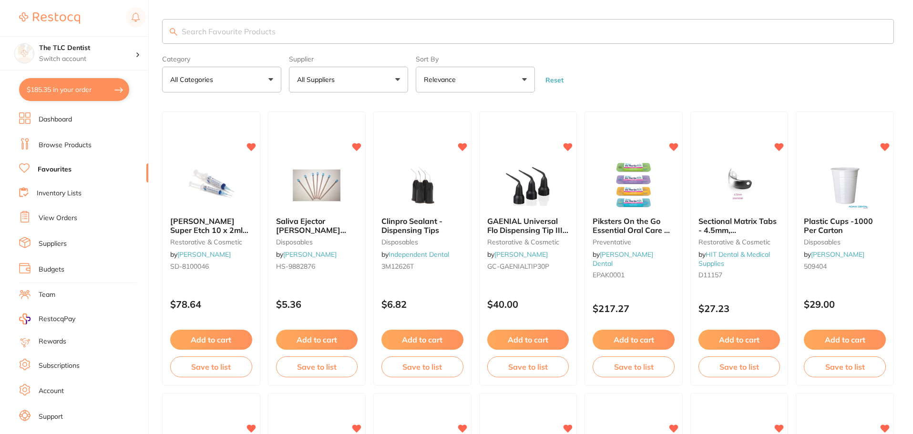
click at [252, 31] on input "search" at bounding box center [528, 31] width 732 height 25
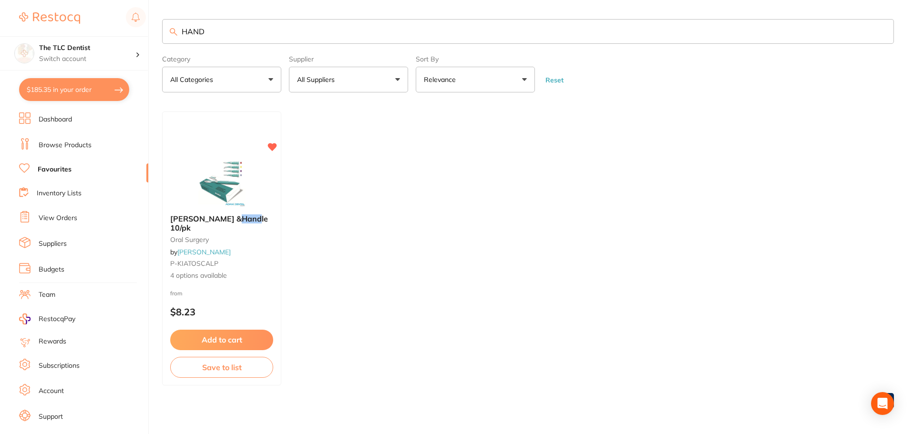
click at [195, 28] on input "HAND" at bounding box center [528, 31] width 732 height 25
click at [195, 27] on input "HAND" at bounding box center [528, 31] width 732 height 25
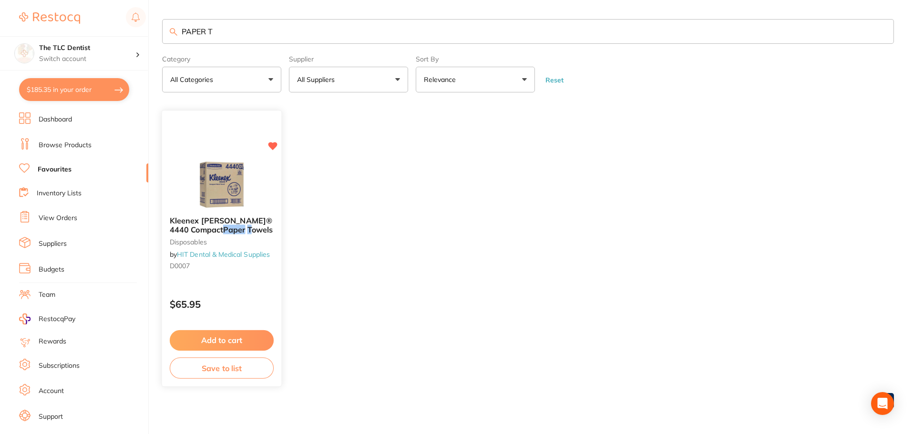
type input "PAPER T"
click at [234, 226] on em "Paper" at bounding box center [234, 230] width 22 height 10
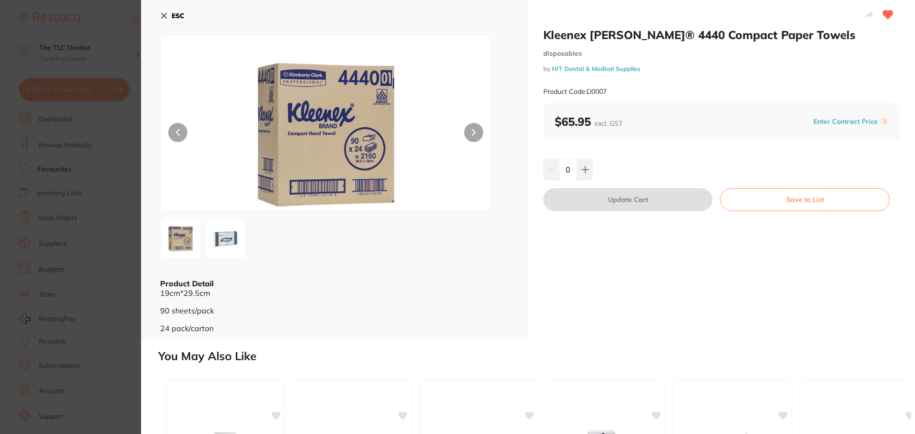
click at [106, 187] on section "Kleenex [PERSON_NAME]® 4440 Compact Paper Towels disposables by HIT Dental & Me…" at bounding box center [457, 217] width 915 height 434
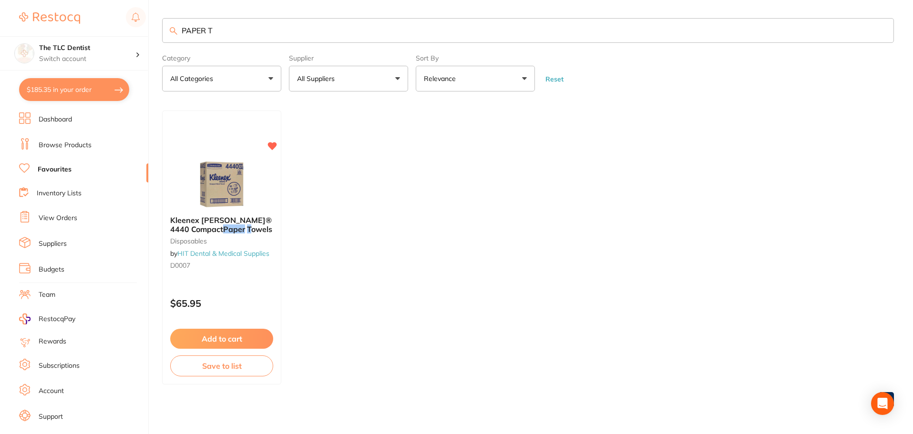
click at [235, 35] on input "PAPER T" at bounding box center [528, 30] width 732 height 25
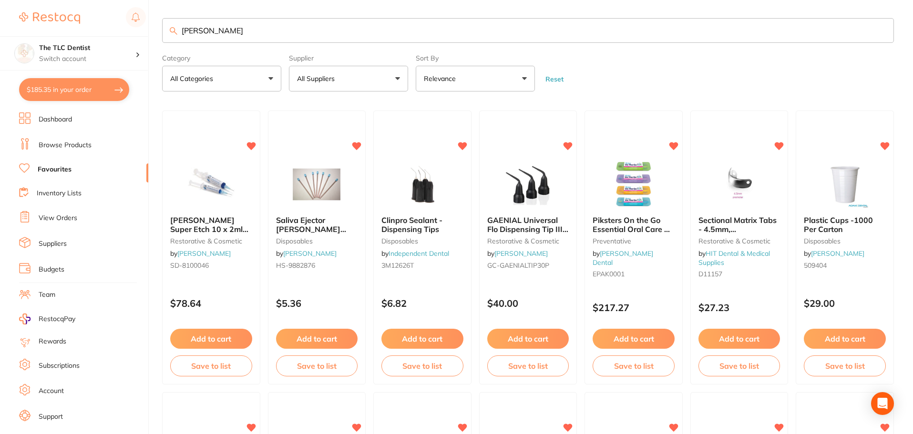
click at [306, 72] on button "All Suppliers" at bounding box center [348, 79] width 119 height 26
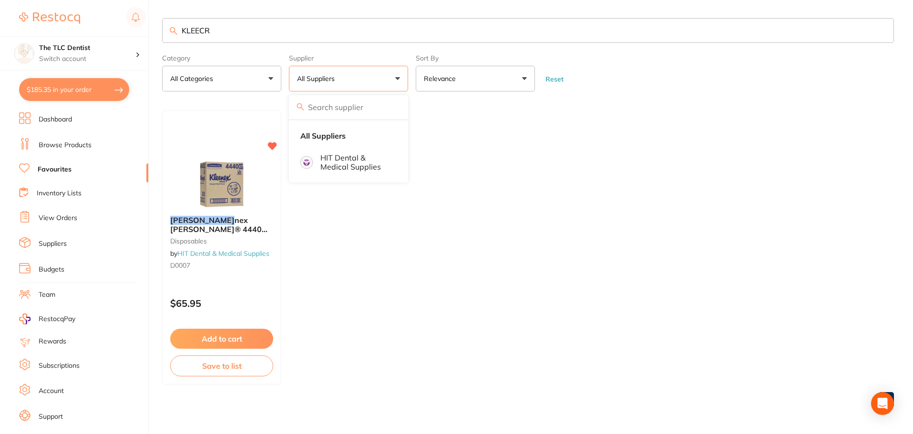
type input "KLEECR"
click at [358, 110] on input "search" at bounding box center [348, 107] width 119 height 24
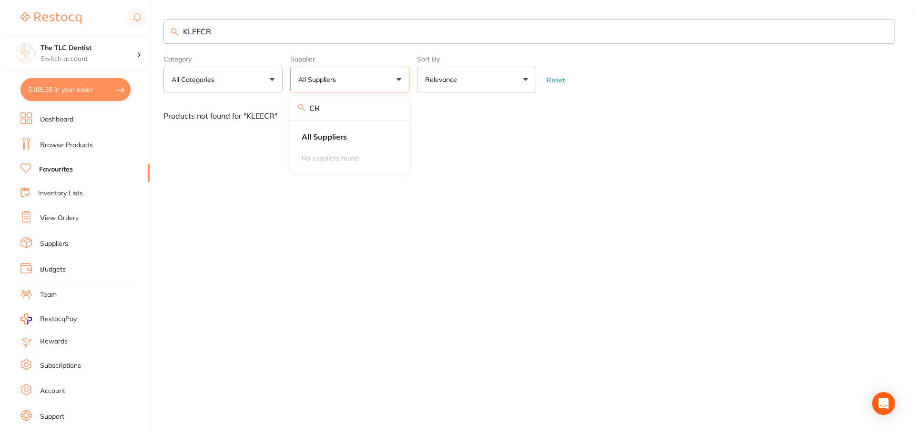
scroll to position [0, 0]
type input "CR"
click at [232, 32] on input "KLEECR" at bounding box center [529, 31] width 734 height 25
type input "[PERSON_NAME]"
click at [331, 86] on button "All Suppliers" at bounding box center [348, 80] width 119 height 26
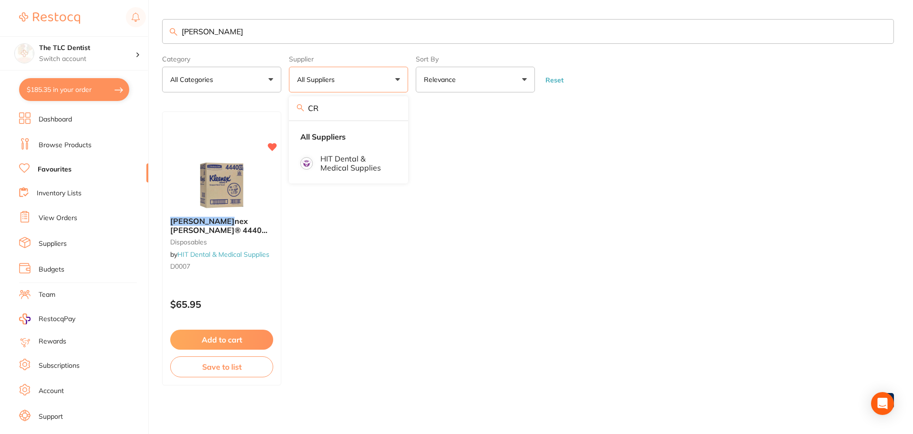
click at [102, 144] on li "Browse Products" at bounding box center [83, 145] width 129 height 14
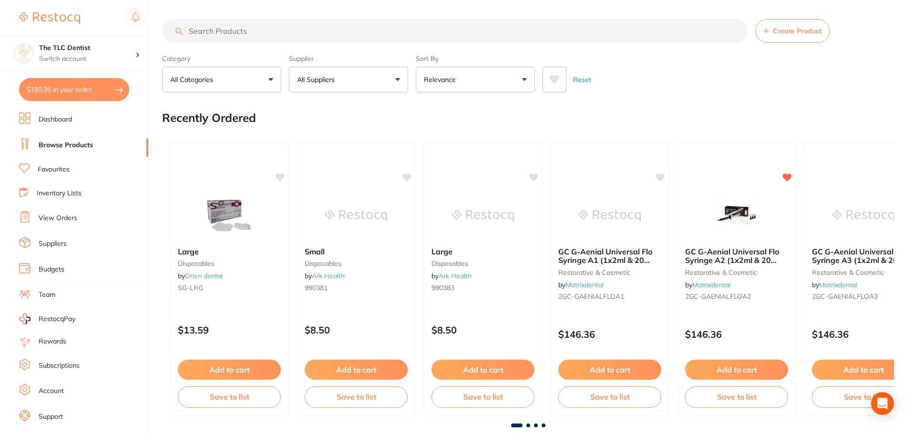
click at [323, 34] on input "search" at bounding box center [454, 31] width 585 height 24
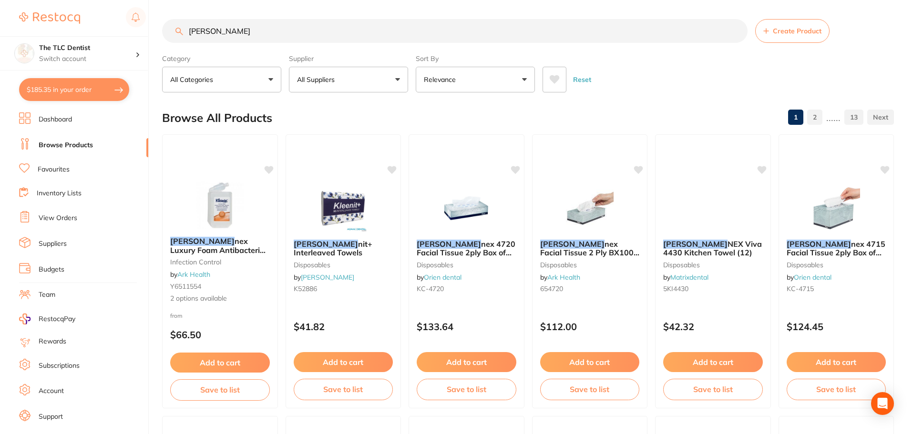
type input "[PERSON_NAME]"
click at [338, 78] on p "All Suppliers" at bounding box center [317, 80] width 41 height 10
type input "CRI"
click at [352, 160] on p "Critical Dental" at bounding box center [348, 162] width 51 height 9
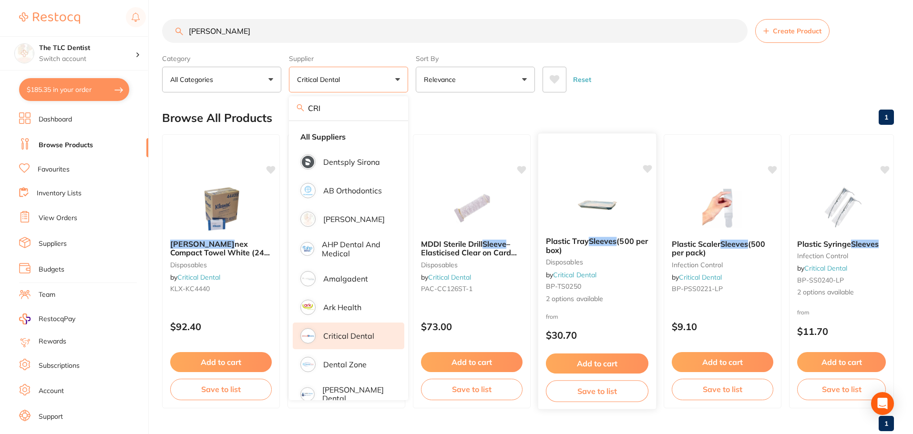
click at [622, 133] on div "Plastic Tray Sleeves (500 per box) disposables by Critical Dental BP-TS0250 2 o…" at bounding box center [597, 271] width 119 height 277
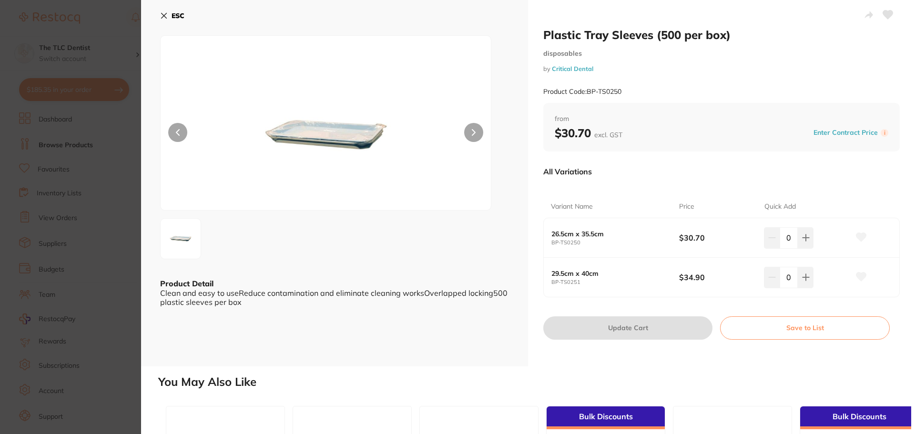
click at [124, 195] on section "Plastic Tray Sleeves (500 per box) disposables by Critical Dental Product Code:…" at bounding box center [457, 217] width 915 height 434
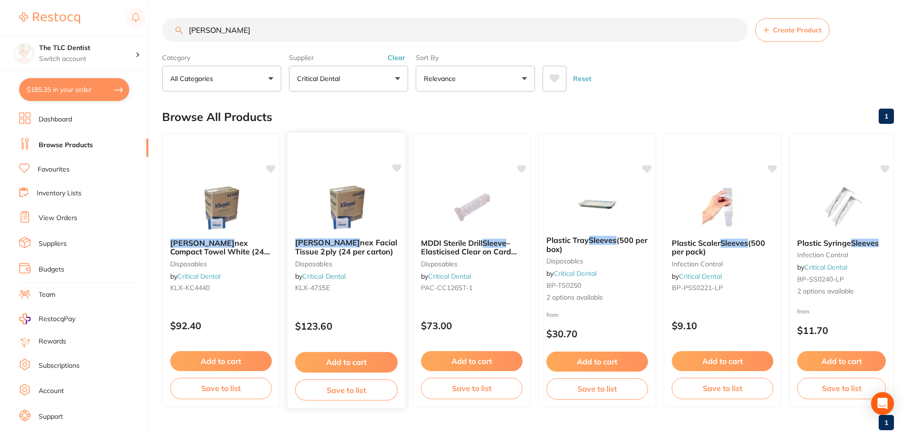
click at [344, 213] on img at bounding box center [346, 207] width 62 height 48
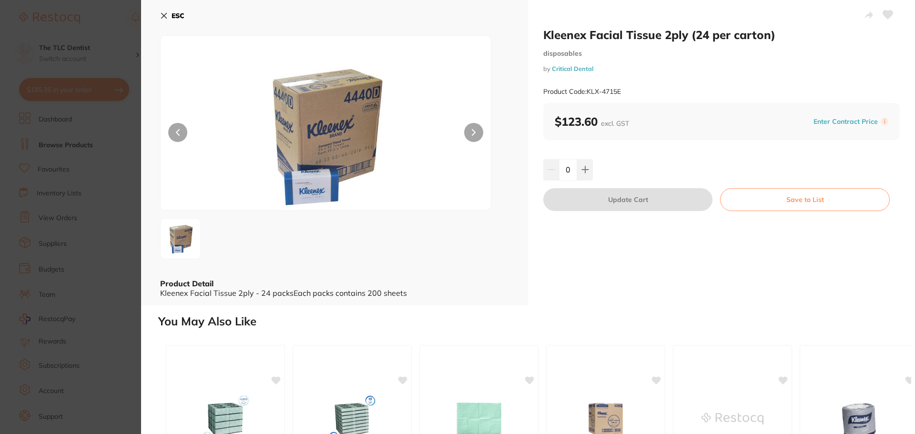
click at [95, 216] on section "Kleenex Facial Tissue 2ply (24 per carton) disposables by Critical Dental Produ…" at bounding box center [457, 217] width 915 height 434
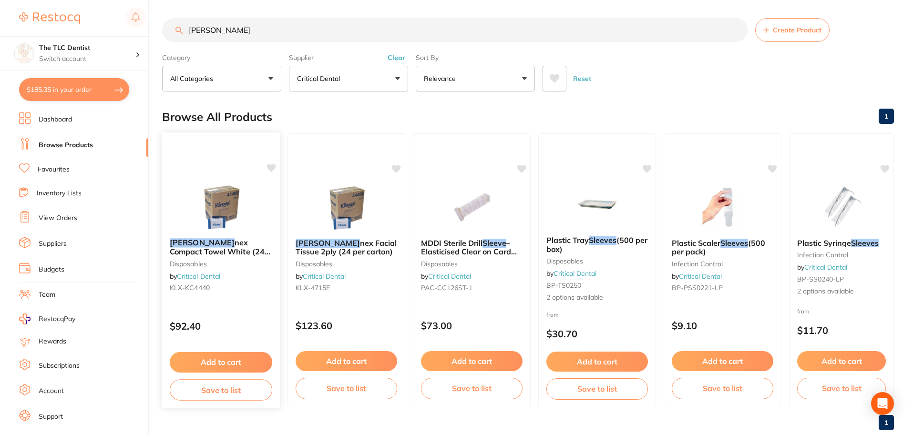
click at [213, 183] on img at bounding box center [221, 207] width 62 height 48
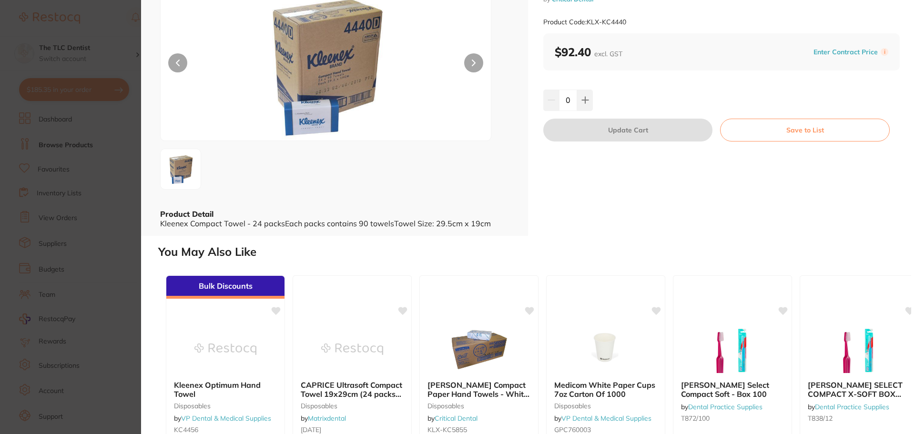
scroll to position [143, 0]
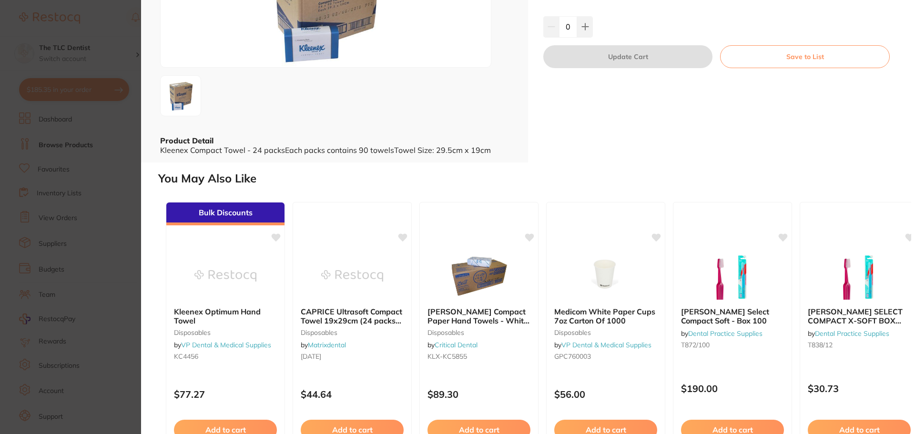
click at [112, 191] on section "Kleenex Compact Towel White (24 per carton) disposables by Critical Dental Prod…" at bounding box center [457, 217] width 915 height 434
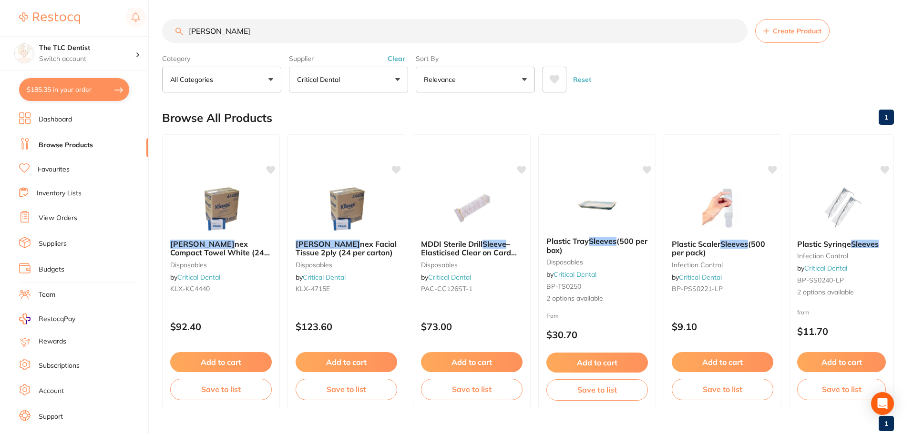
click at [75, 88] on button "$185.35 in your order" at bounding box center [74, 89] width 110 height 23
checkbox input "true"
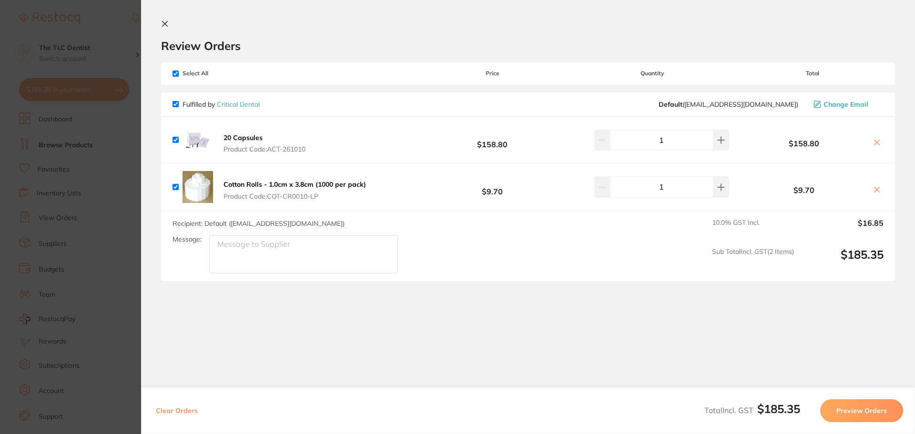
click at [92, 46] on section "Update RRP Set your pre negotiated price for this item. Item Agreed RRP (excl. …" at bounding box center [457, 217] width 915 height 434
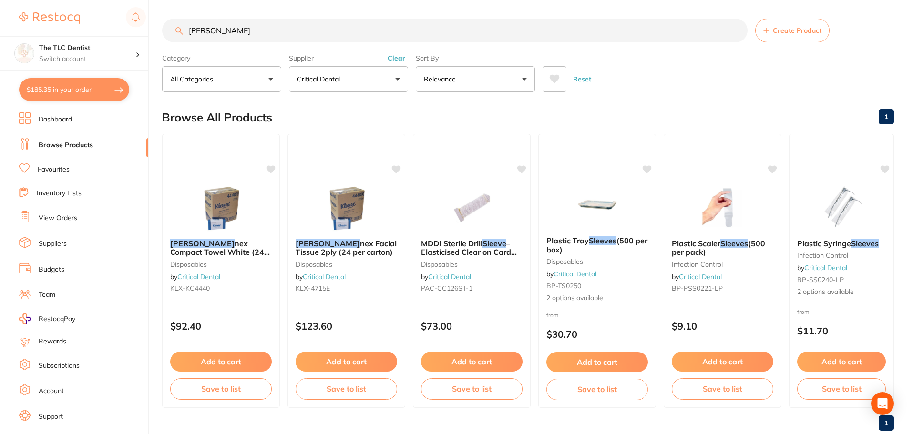
click at [207, 24] on input "[PERSON_NAME]" at bounding box center [454, 31] width 585 height 24
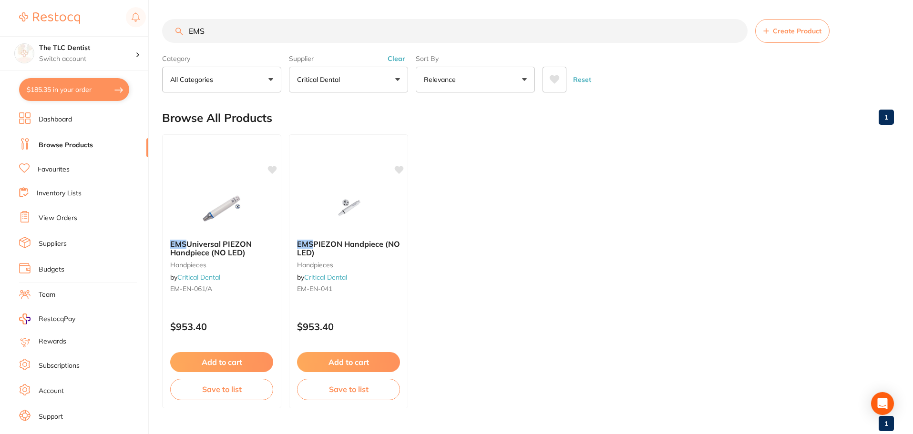
click at [326, 36] on input "EMS" at bounding box center [454, 31] width 585 height 24
click at [327, 34] on input "EMS" at bounding box center [454, 31] width 585 height 24
click at [327, 33] on input "EMS" at bounding box center [454, 31] width 585 height 24
type input "I"
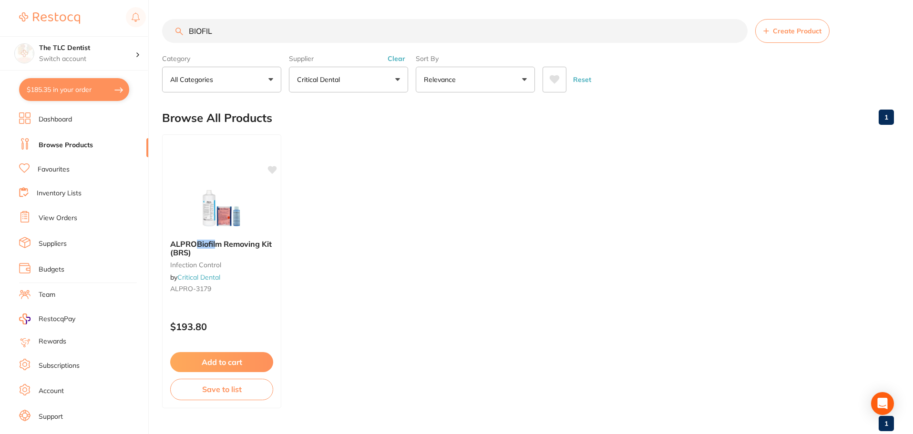
type input "BIOFIL"
click at [71, 86] on button "$185.35 in your order" at bounding box center [74, 89] width 110 height 23
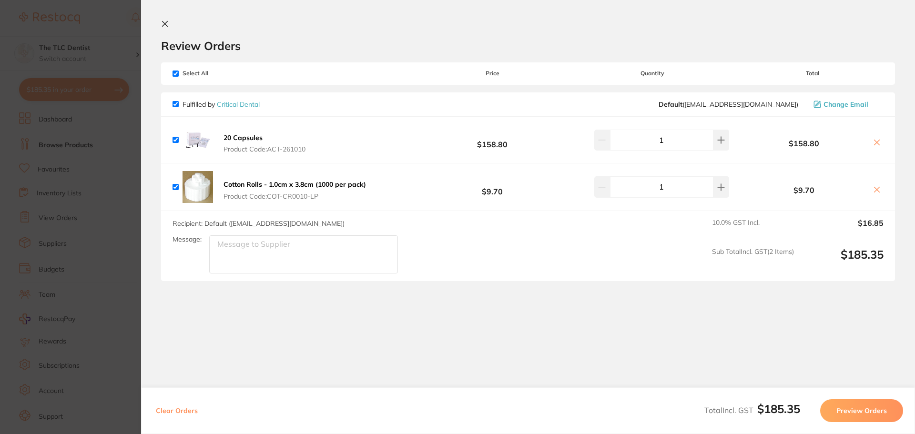
click at [53, 212] on section "Update RRP Set your pre negotiated price for this item. Item Agreed RRP (excl. …" at bounding box center [457, 217] width 915 height 434
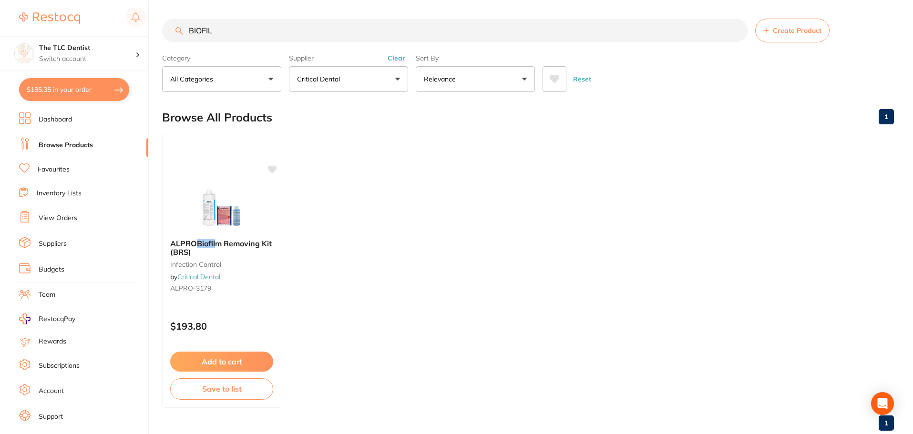
click at [91, 94] on button "$185.35 in your order" at bounding box center [74, 89] width 110 height 23
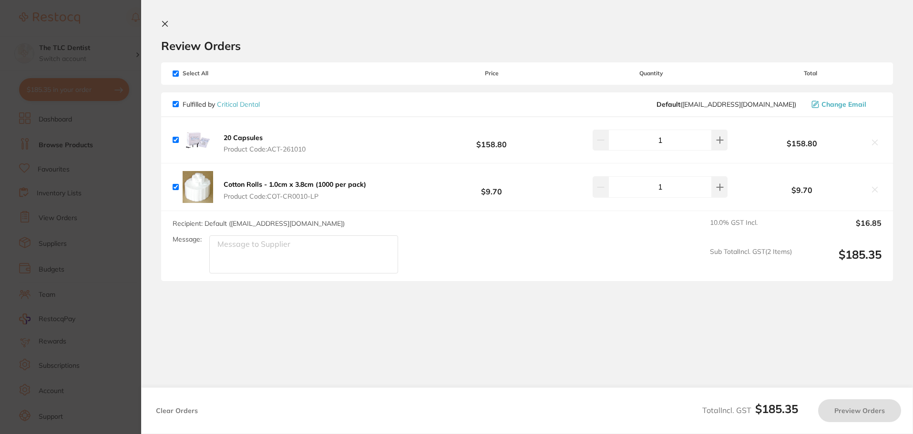
scroll to position [0, 0]
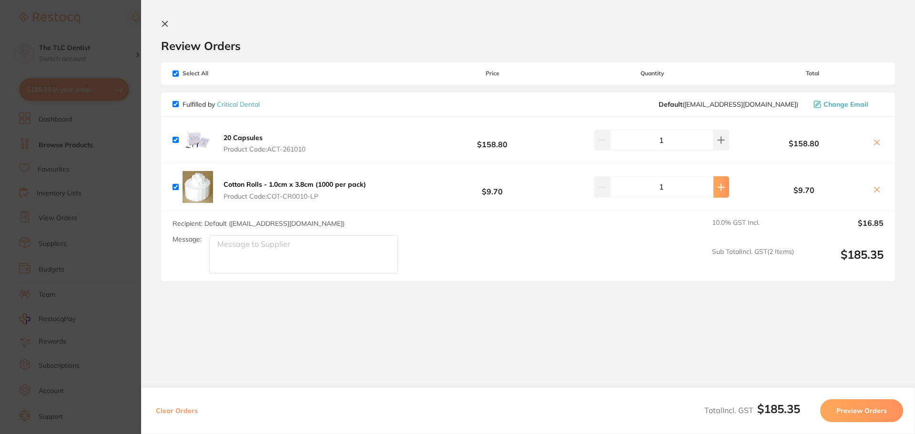
click at [717, 184] on icon at bounding box center [721, 188] width 8 height 8
type input "2"
click at [880, 405] on button "Preview Orders" at bounding box center [861, 410] width 83 height 23
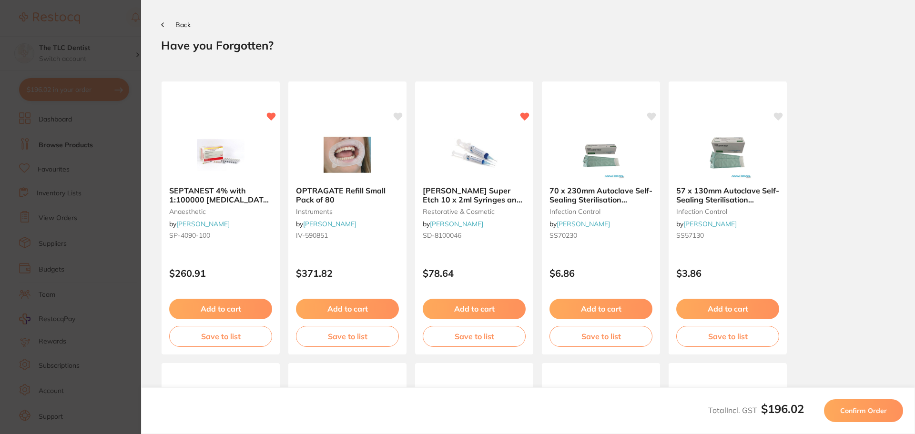
click at [867, 411] on span "Confirm Order" at bounding box center [863, 411] width 47 height 9
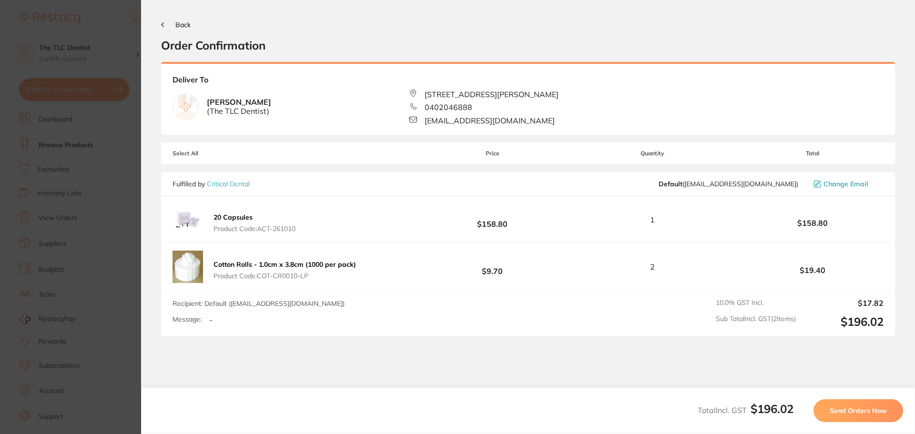
click at [871, 408] on span "Send Orders Now" at bounding box center [858, 411] width 57 height 9
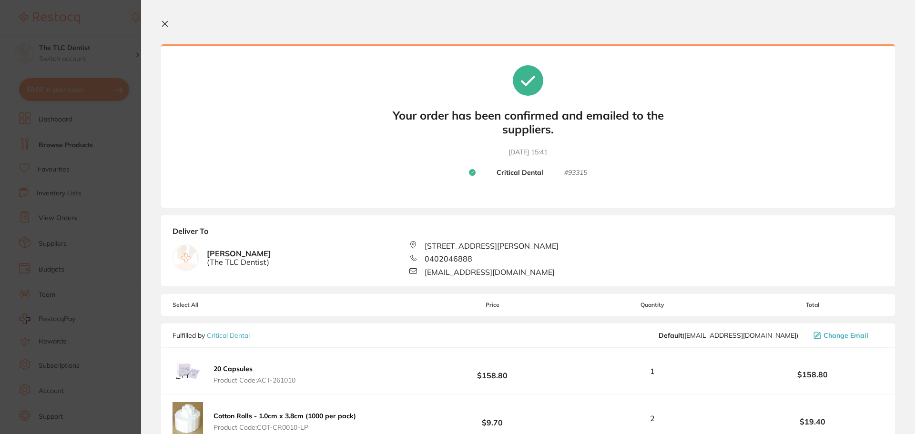
click at [120, 98] on section "Update RRP Set your pre negotiated price for this item. Item Agreed RRP (excl. …" at bounding box center [457, 217] width 915 height 434
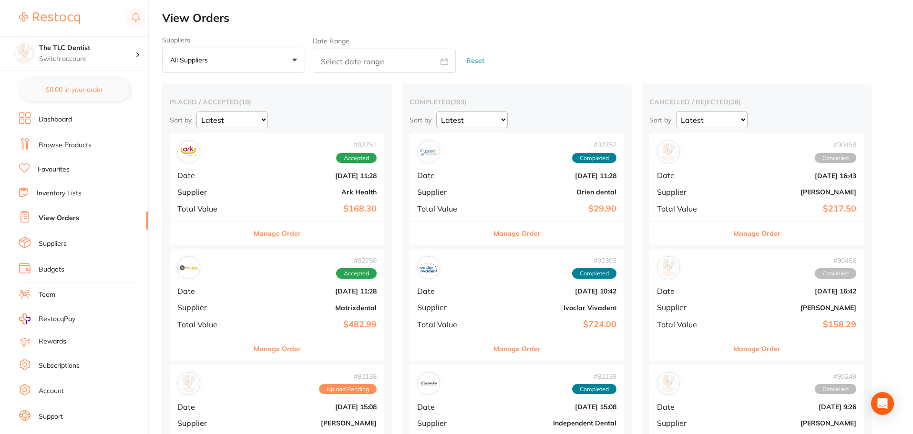
click at [71, 142] on link "Browse Products" at bounding box center [65, 146] width 53 height 10
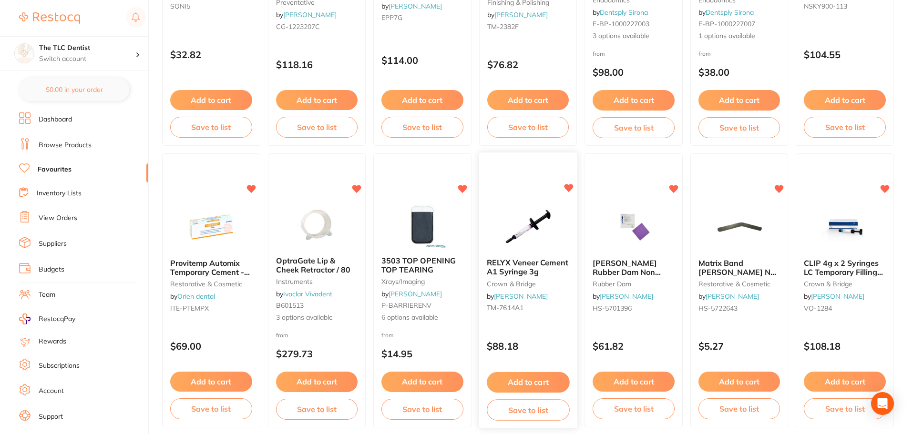
scroll to position [524, 0]
